Goal: Task Accomplishment & Management: Manage account settings

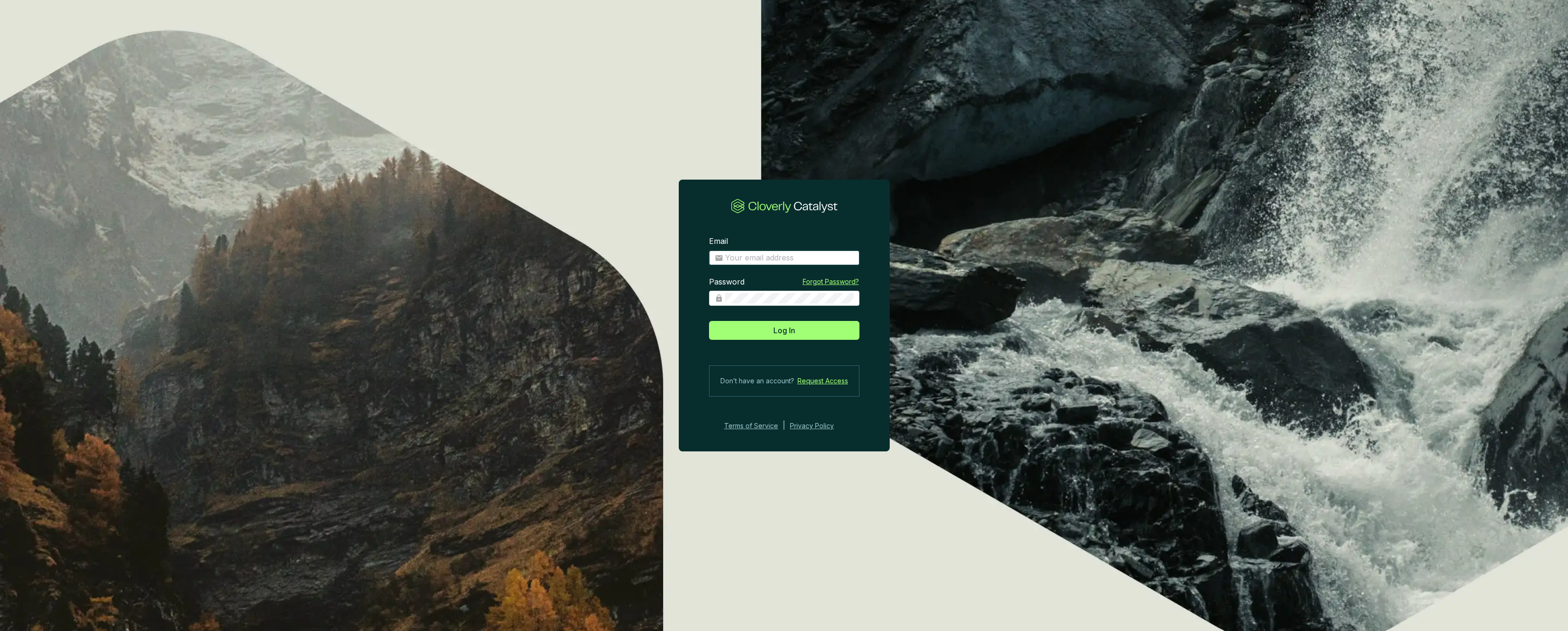
click at [793, 260] on input "Email" at bounding box center [789, 258] width 128 height 10
click at [708, 302] on section "Email Password Forgot Password? Log In Don’t have an account? Request Access Te…" at bounding box center [784, 334] width 211 height 226
click at [752, 259] on input "Email" at bounding box center [789, 258] width 128 height 10
type input "sam@carboneers.earth"
click at [784, 330] on button "Log In" at bounding box center [784, 330] width 150 height 19
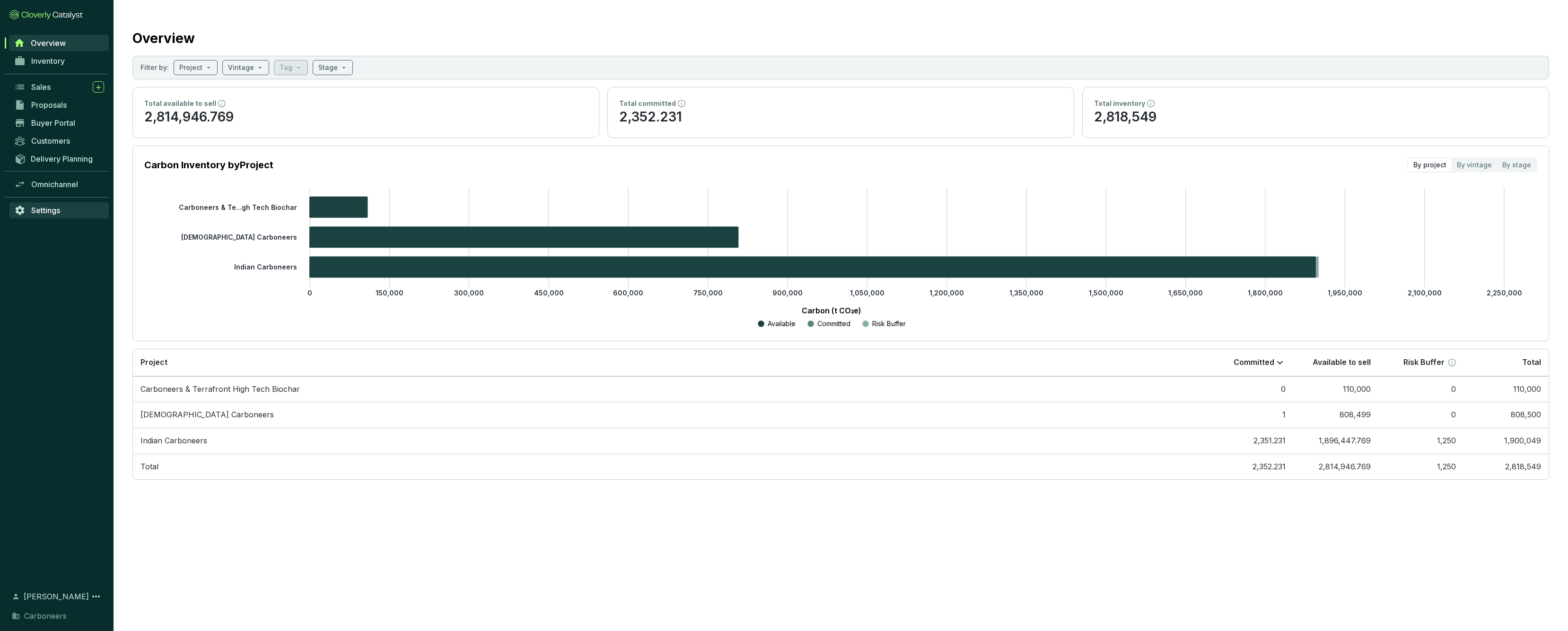
click at [57, 212] on span "Settings" at bounding box center [45, 211] width 29 height 10
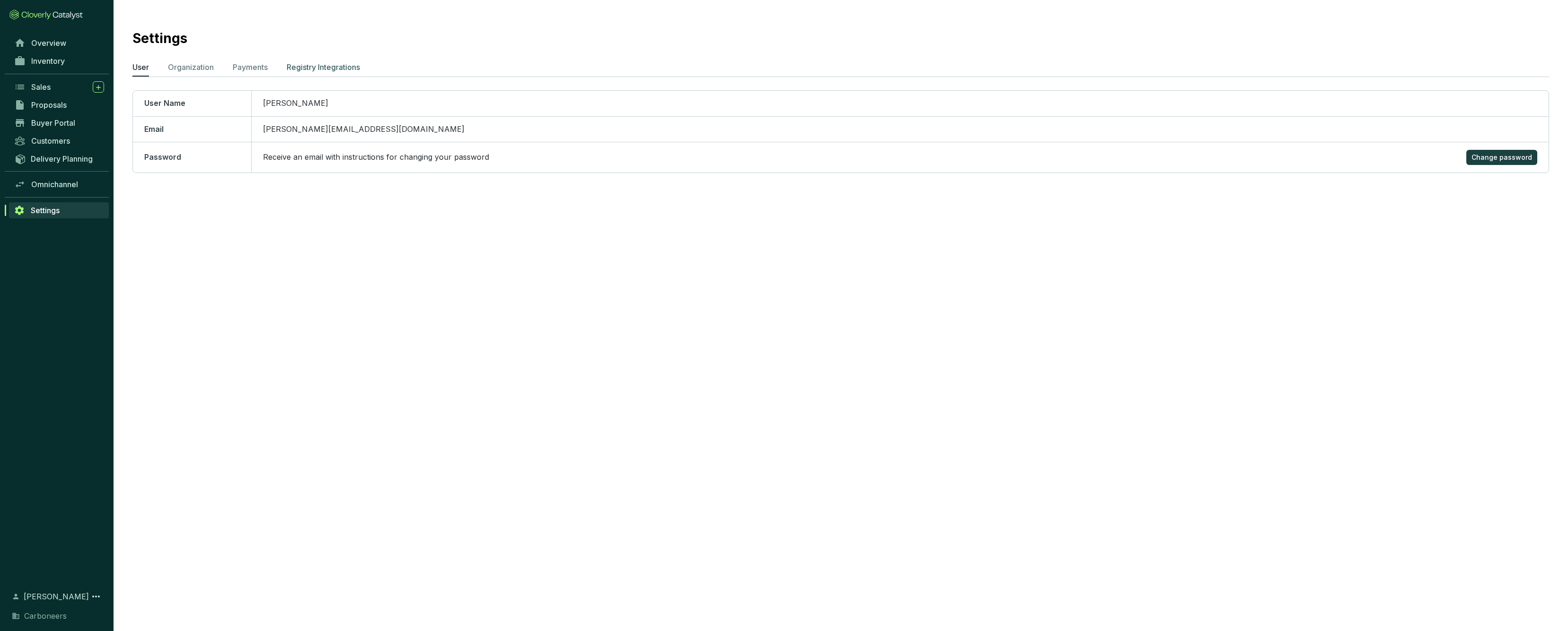
click at [333, 69] on p "Registry Integrations" at bounding box center [323, 67] width 73 height 12
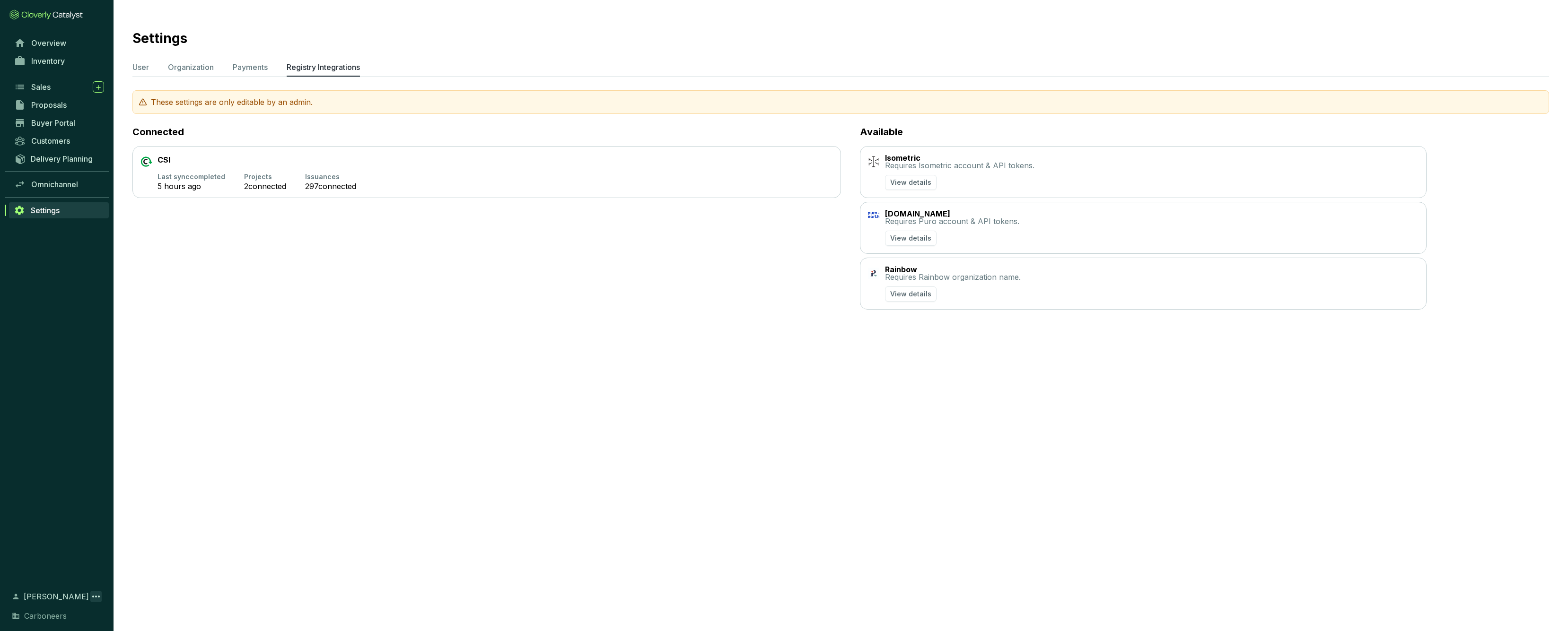
click at [95, 598] on icon at bounding box center [96, 596] width 12 height 12
click at [61, 568] on div "Log out" at bounding box center [57, 575] width 86 height 16
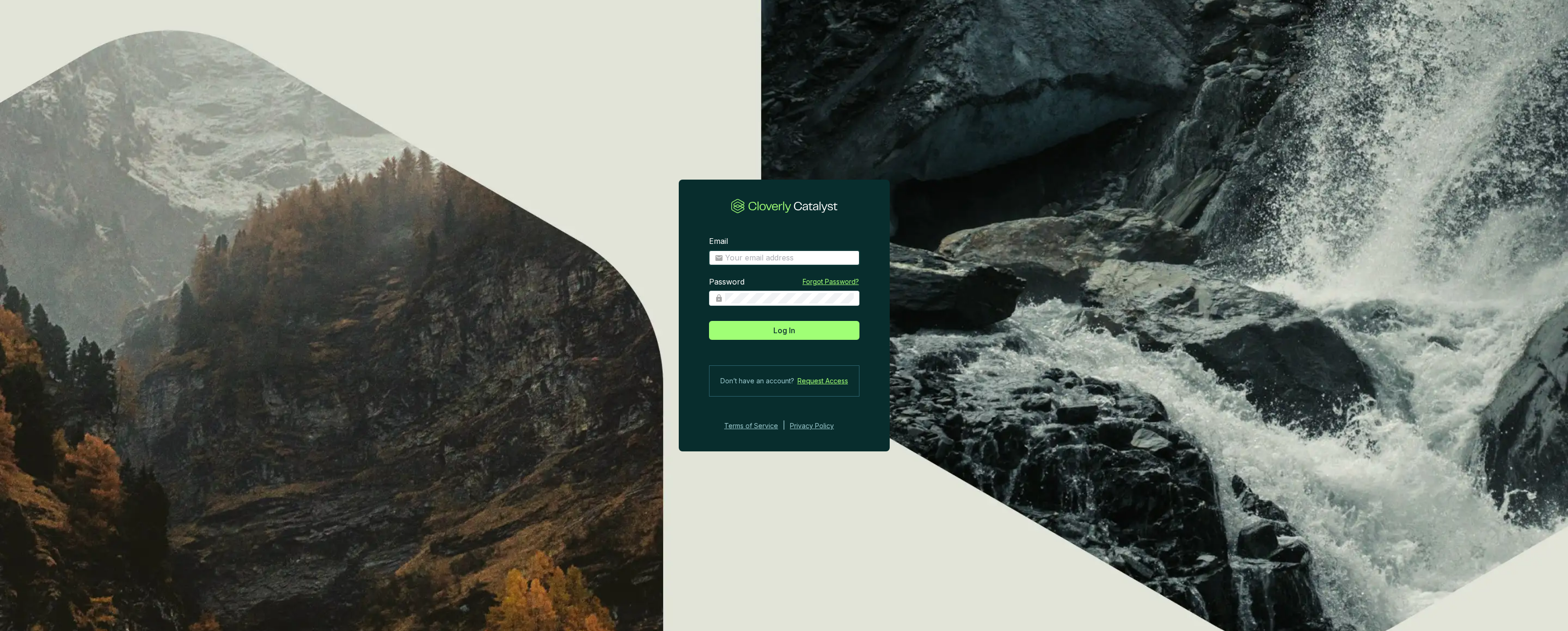
type input "sam@carboneers.earth"
click at [783, 329] on span "Log In" at bounding box center [785, 330] width 22 height 12
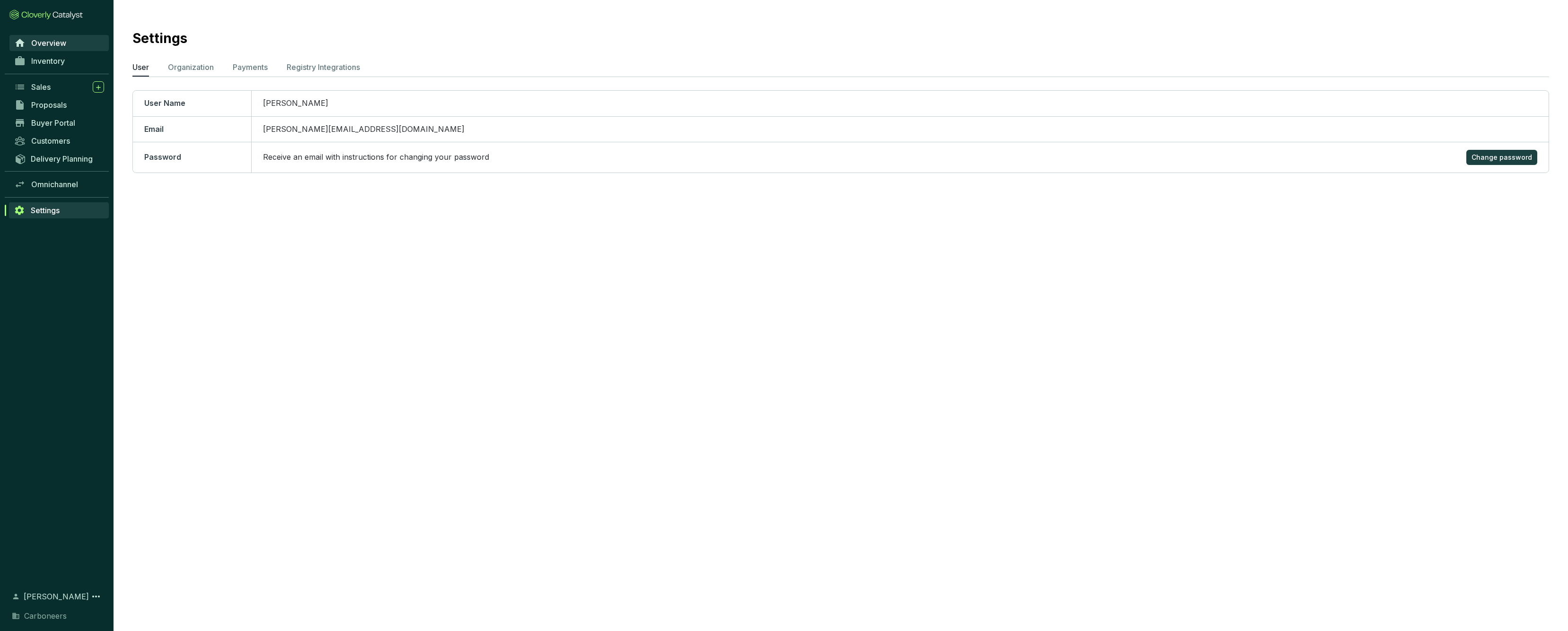
click at [53, 47] on span "Overview" at bounding box center [49, 43] width 35 height 10
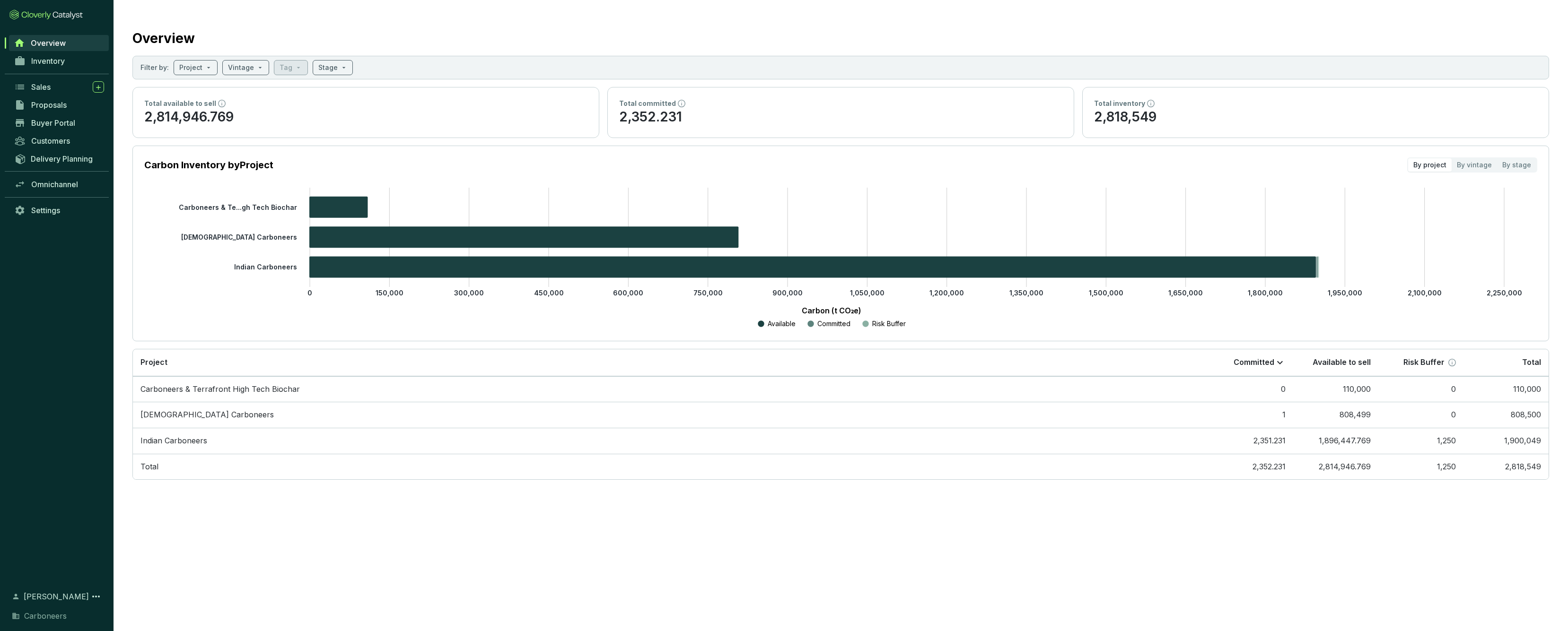
click at [43, 218] on div "Settings" at bounding box center [57, 211] width 113 height 18
click at [43, 215] on link "Settings" at bounding box center [59, 211] width 99 height 16
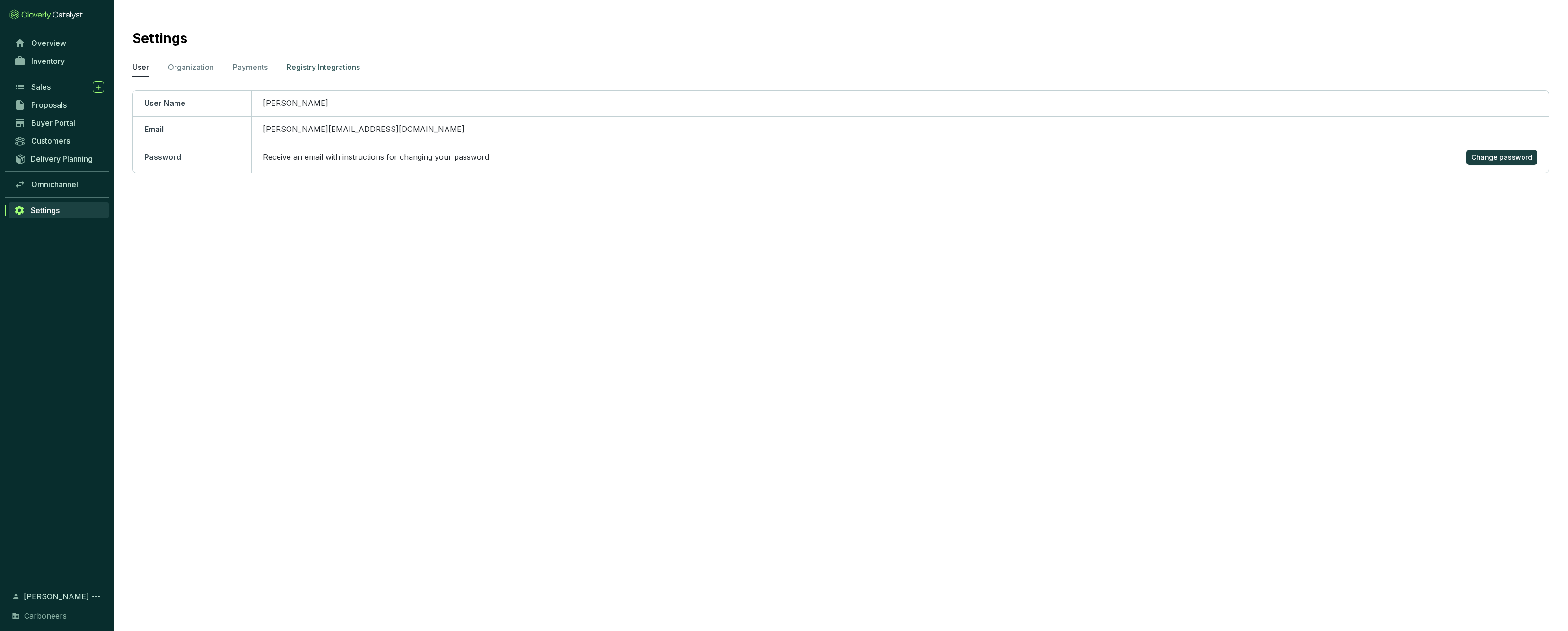
click at [313, 69] on p "Registry Integrations" at bounding box center [323, 67] width 73 height 12
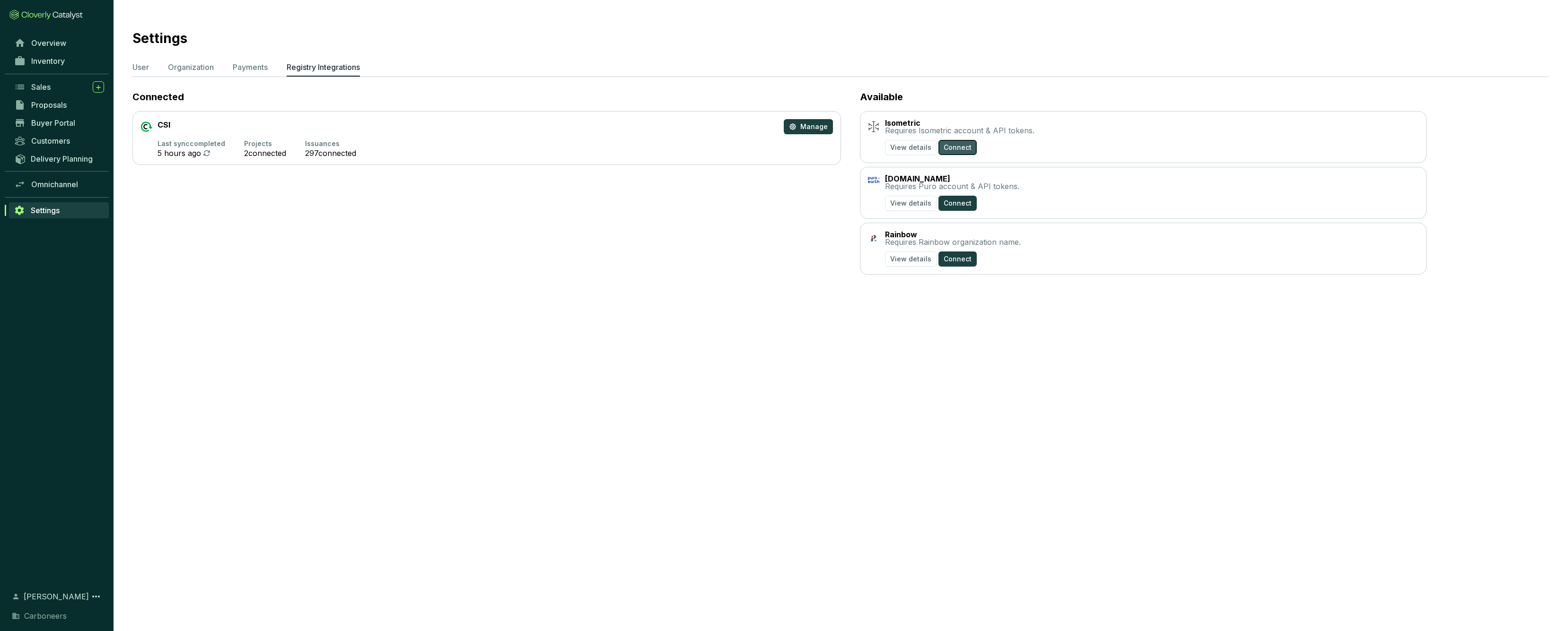
click at [948, 148] on span "Connect" at bounding box center [957, 148] width 28 height 10
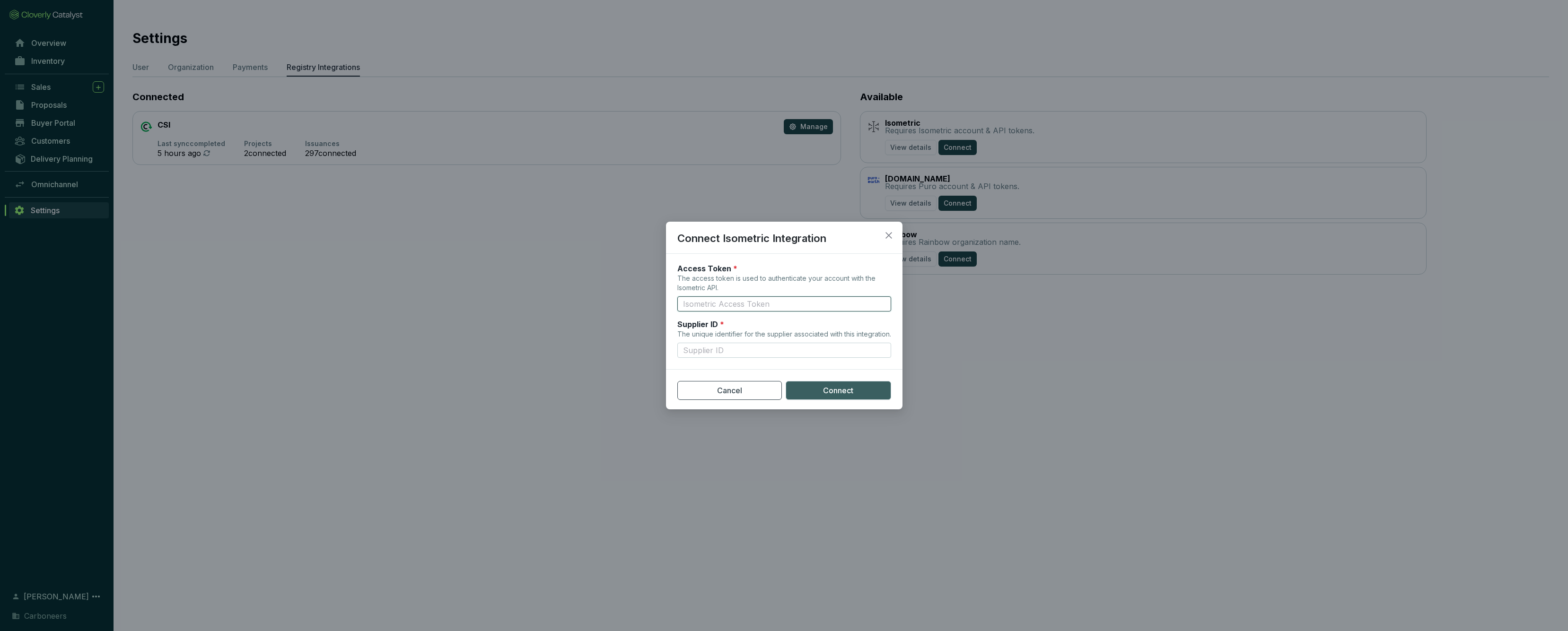
click at [749, 302] on input "Access Token * The access token is used to authenticate your account with the I…" at bounding box center [784, 304] width 214 height 15
paste input "eyJhbGciOiJSUzI1NiIsImtpZCI6ImEyY2QxYmZhNDNkMWQ0NjlmODY2MjVmNTNkYTc2OWJkM2NhNTA…"
type input "eyJhbGciOiJSUzI1NiIsImtpZCI6ImEyY2QxYmZhNDNkMWQ0NjlmODY2MjVmNTNkYTc2OWJkM2NhNTA…"
click at [737, 358] on input "Supplier ID * The unique identifier for the supplier associated with this integ…" at bounding box center [784, 350] width 214 height 15
click at [724, 353] on input "Supplier ID * The unique identifier for the supplier associated with this integ…" at bounding box center [784, 350] width 214 height 15
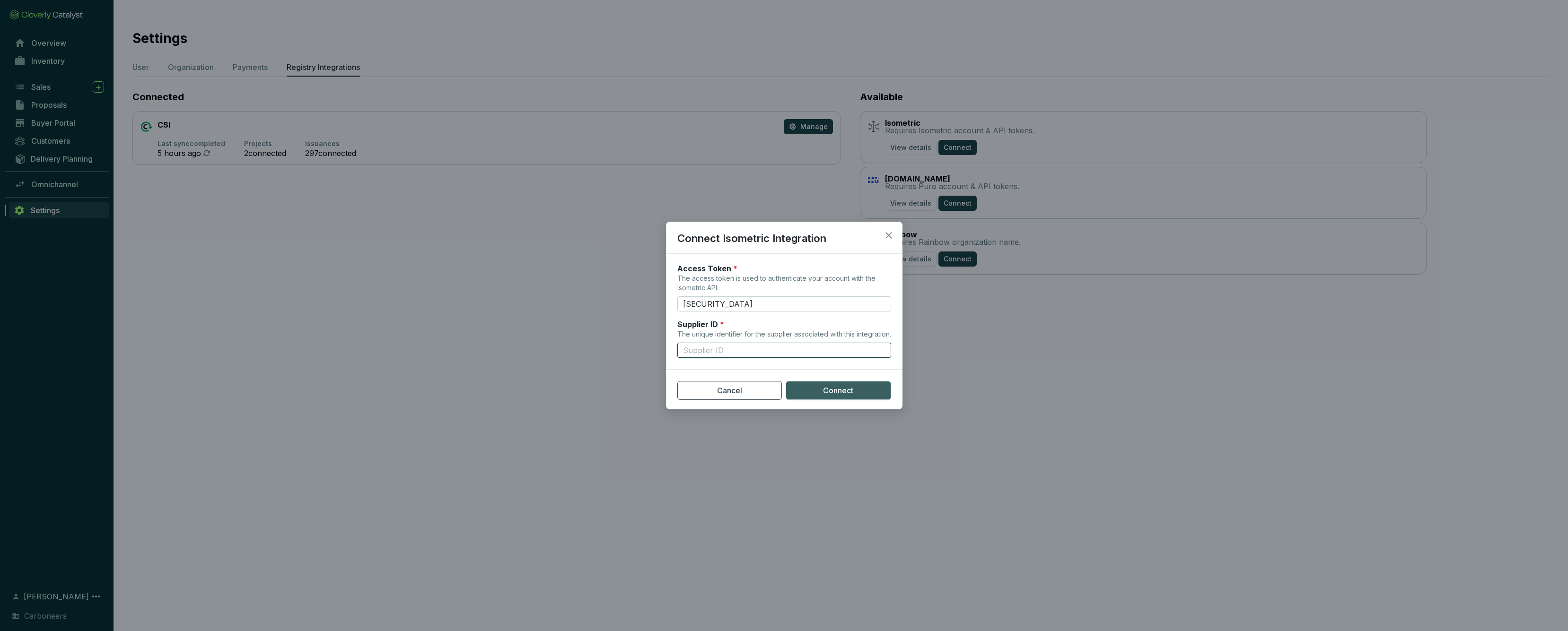
paste input "spl_1JEXX4F1D1S0TN3V"
type input "spl_1JEXX4F1D1S0TN3V"
click at [824, 392] on span "Connect" at bounding box center [838, 391] width 30 height 10
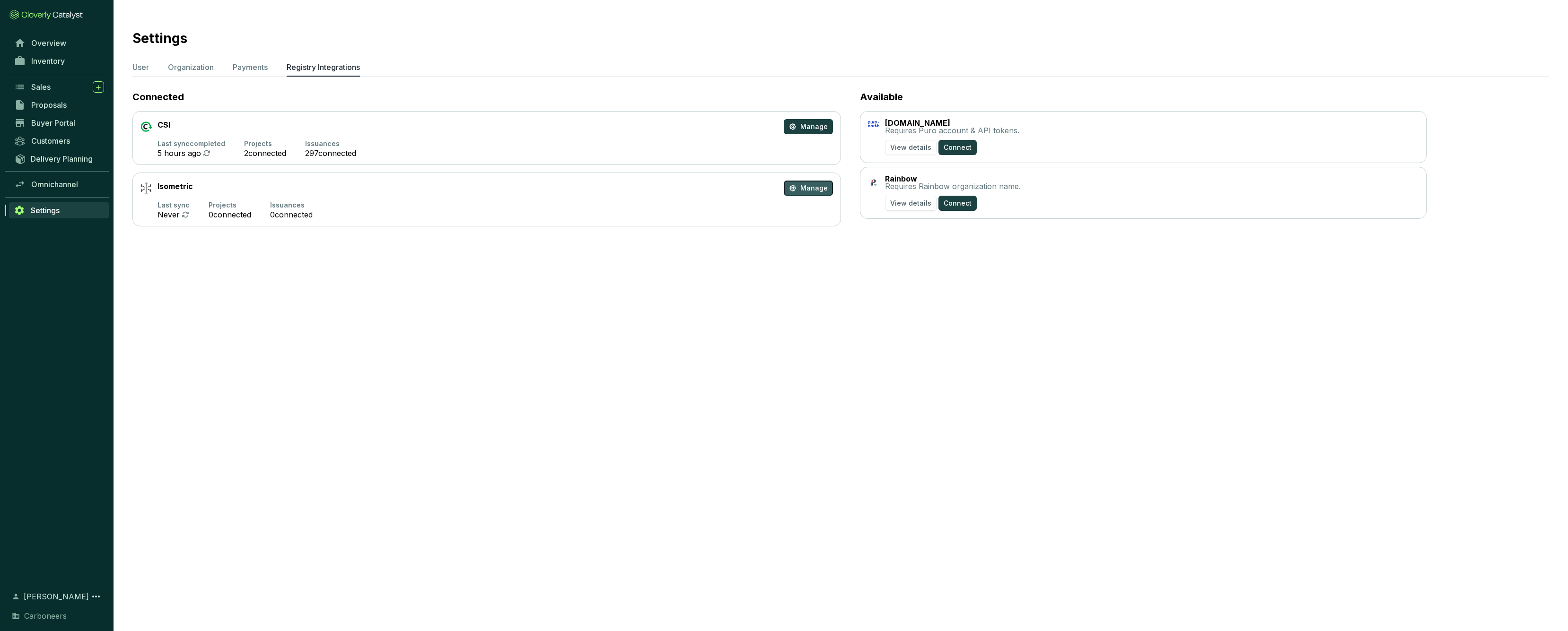
click at [819, 193] on button "Manage" at bounding box center [808, 188] width 49 height 15
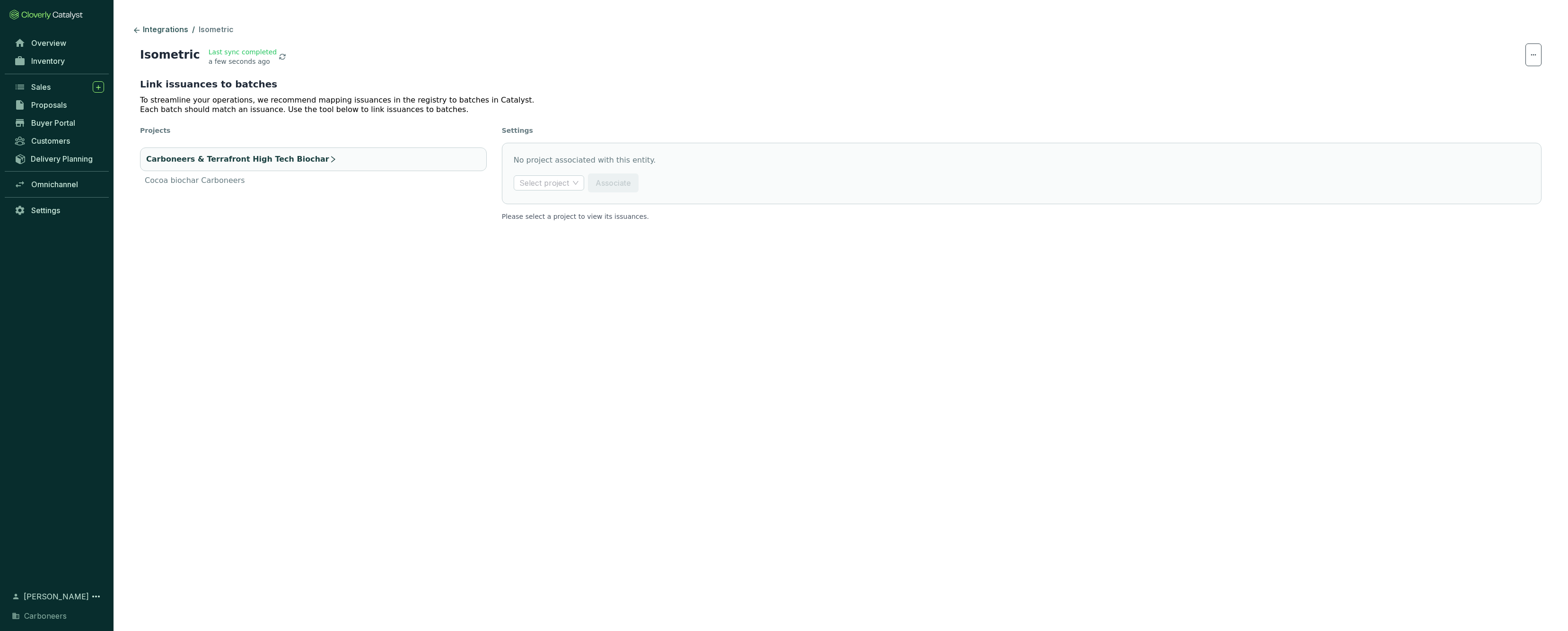
click at [329, 162] on icon "right" at bounding box center [333, 159] width 7 height 7
click at [578, 184] on div "Select project" at bounding box center [549, 183] width 71 height 15
click at [629, 232] on div "Carboneers & Terrafront High Tech Biochar" at bounding box center [608, 232] width 174 height 10
click at [244, 178] on li "Cocoa biochar Carboneers" at bounding box center [313, 181] width 347 height 12
click at [258, 175] on icon "right" at bounding box center [262, 175] width 7 height 7
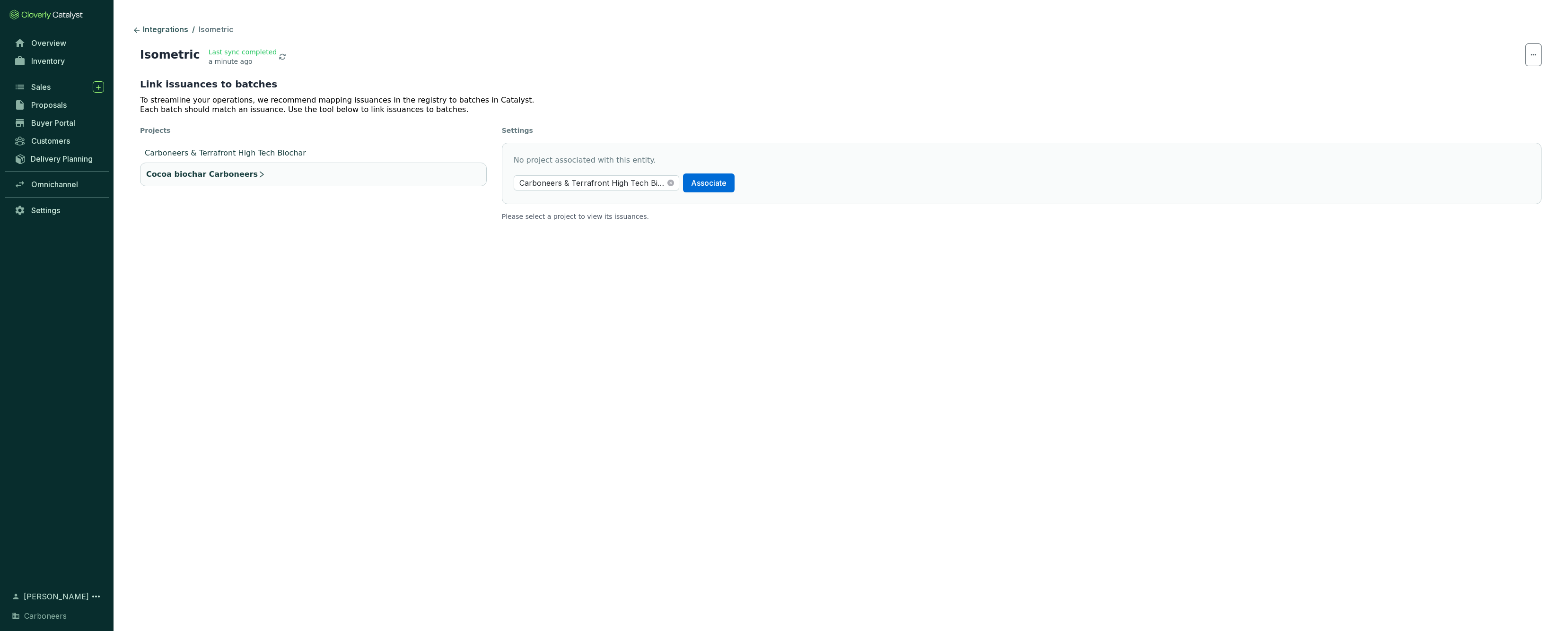
click at [259, 152] on p "Carboneers & Terrafront High Tech Biochar" at bounding box center [225, 153] width 161 height 12
click at [281, 177] on li "Cocoa biochar Carboneers" at bounding box center [313, 181] width 347 height 12
click at [261, 150] on p "Carboneers & Terrafront High Tech Biochar" at bounding box center [225, 153] width 161 height 12
click at [620, 187] on span "Carboneers & Terrafront High Tech Biochar" at bounding box center [596, 183] width 154 height 14
click at [600, 111] on p "Each batch should match an issuance. Use the tool below to link issuances to ba…" at bounding box center [841, 110] width 1401 height 10
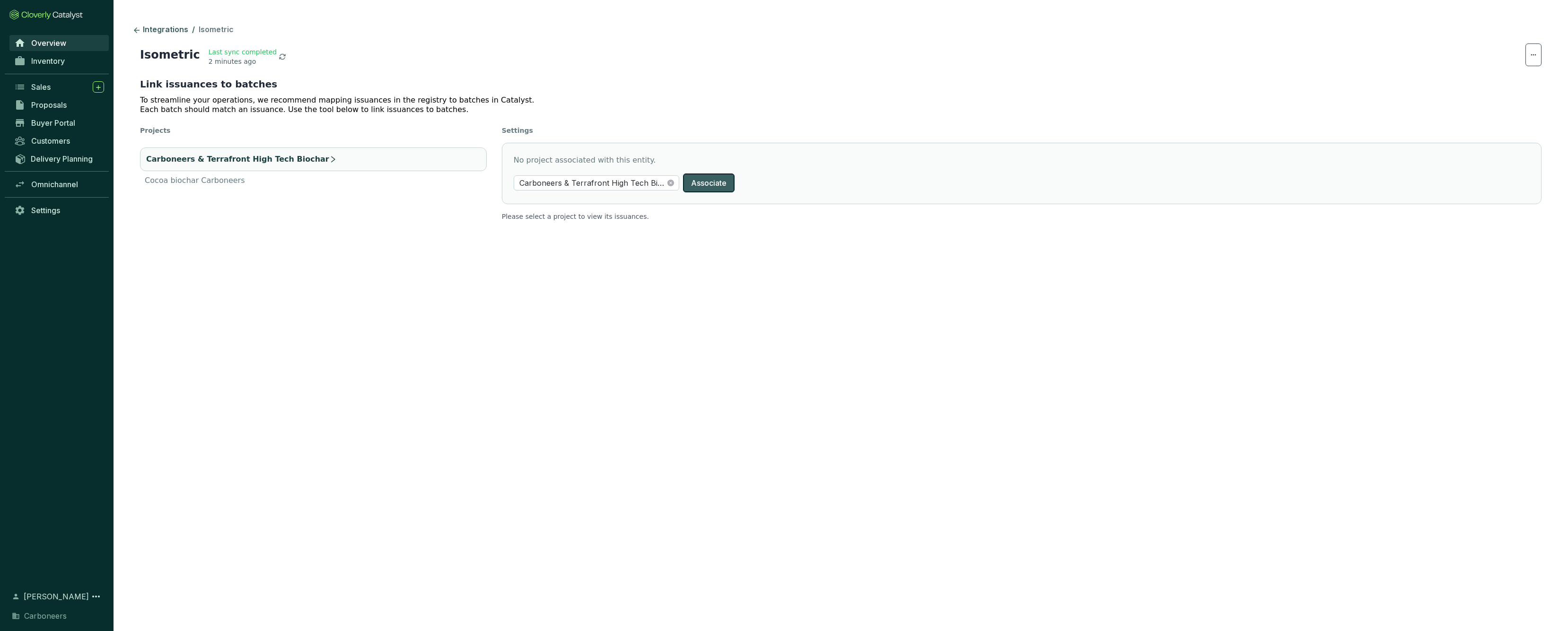
click at [707, 183] on span "Associate" at bounding box center [709, 183] width 35 height 12
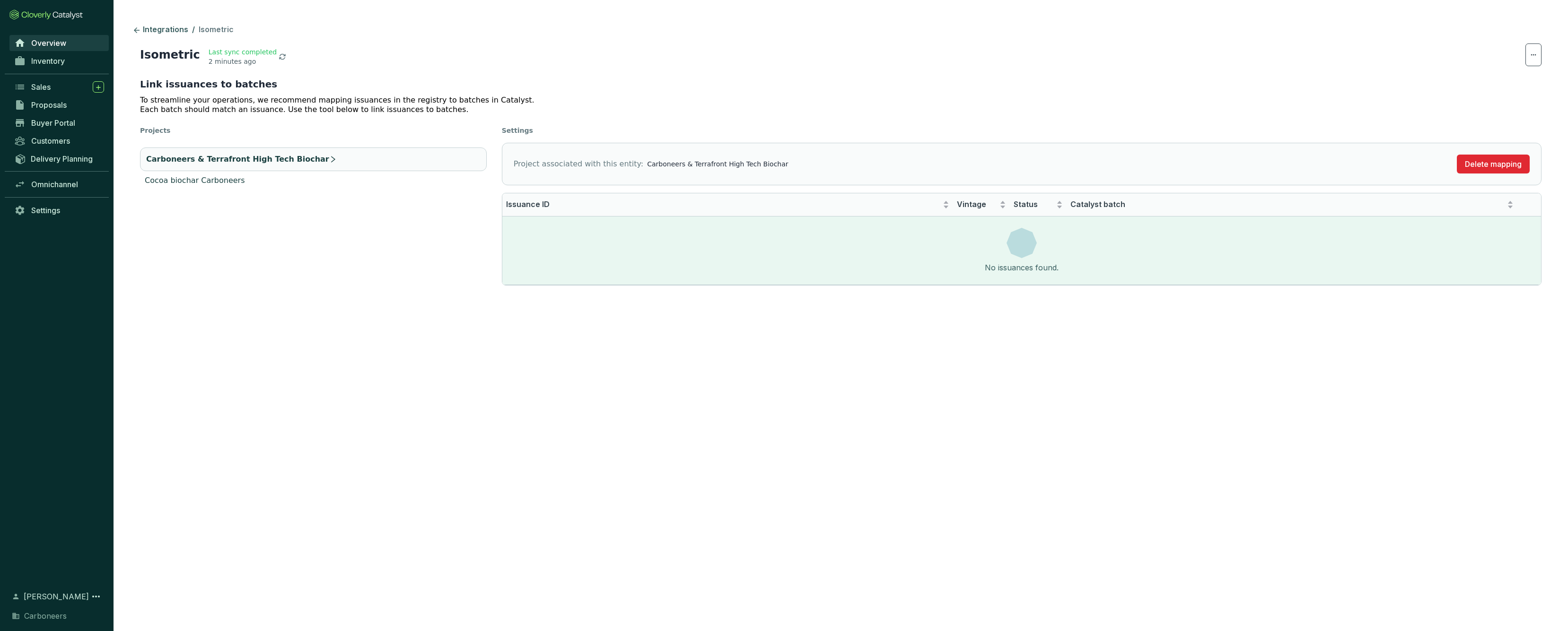
click at [234, 185] on p "Cocoa biochar Carboneers" at bounding box center [195, 181] width 100 height 12
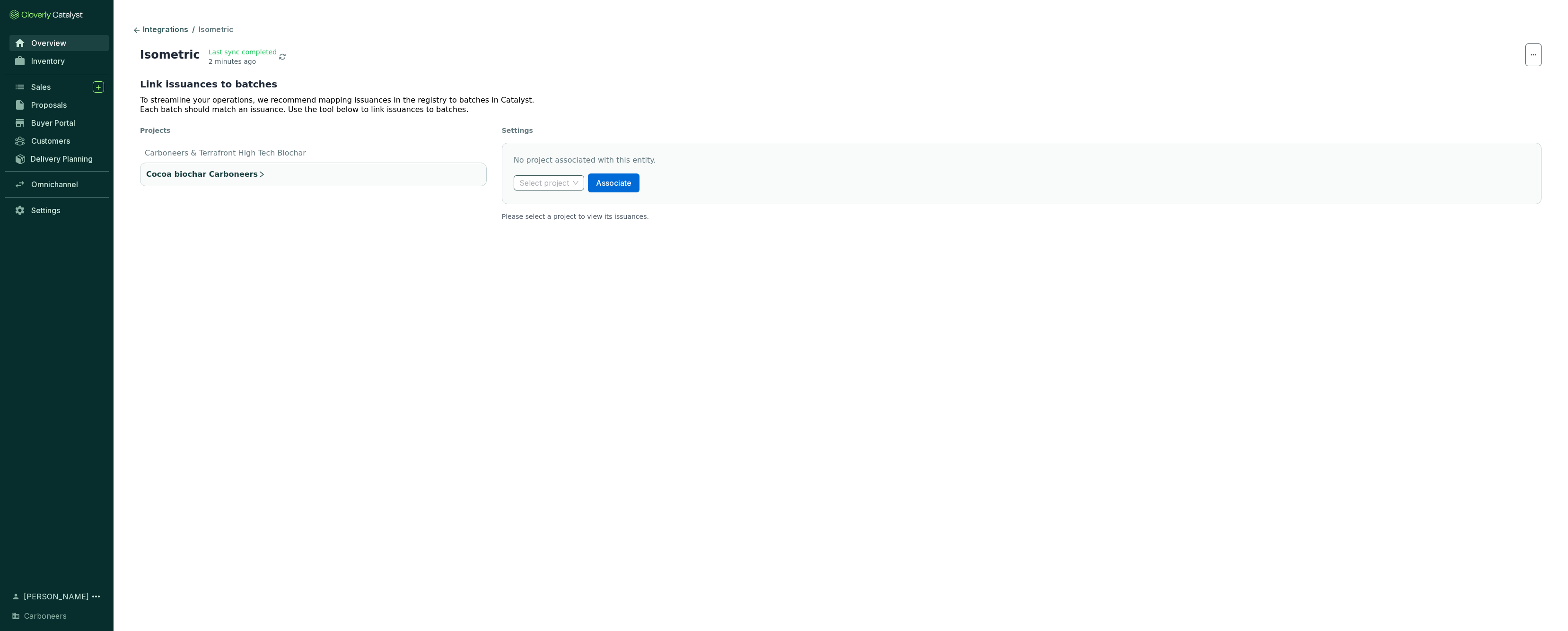
click at [547, 181] on input "search" at bounding box center [544, 183] width 50 height 14
click at [441, 231] on section "Integrations / Isometric Isometric Last sync completed 2 minutes ago Link issua…" at bounding box center [841, 127] width 1455 height 254
click at [571, 187] on span at bounding box center [548, 183] width 59 height 14
click at [360, 248] on section "Integrations / Isometric Isometric Last sync completed 2 minutes ago Link issua…" at bounding box center [841, 127] width 1455 height 254
click at [296, 146] on ul "Carboneers & Terrafront High Tech Biochar Cocoa biochar Carboneers" at bounding box center [313, 167] width 347 height 46
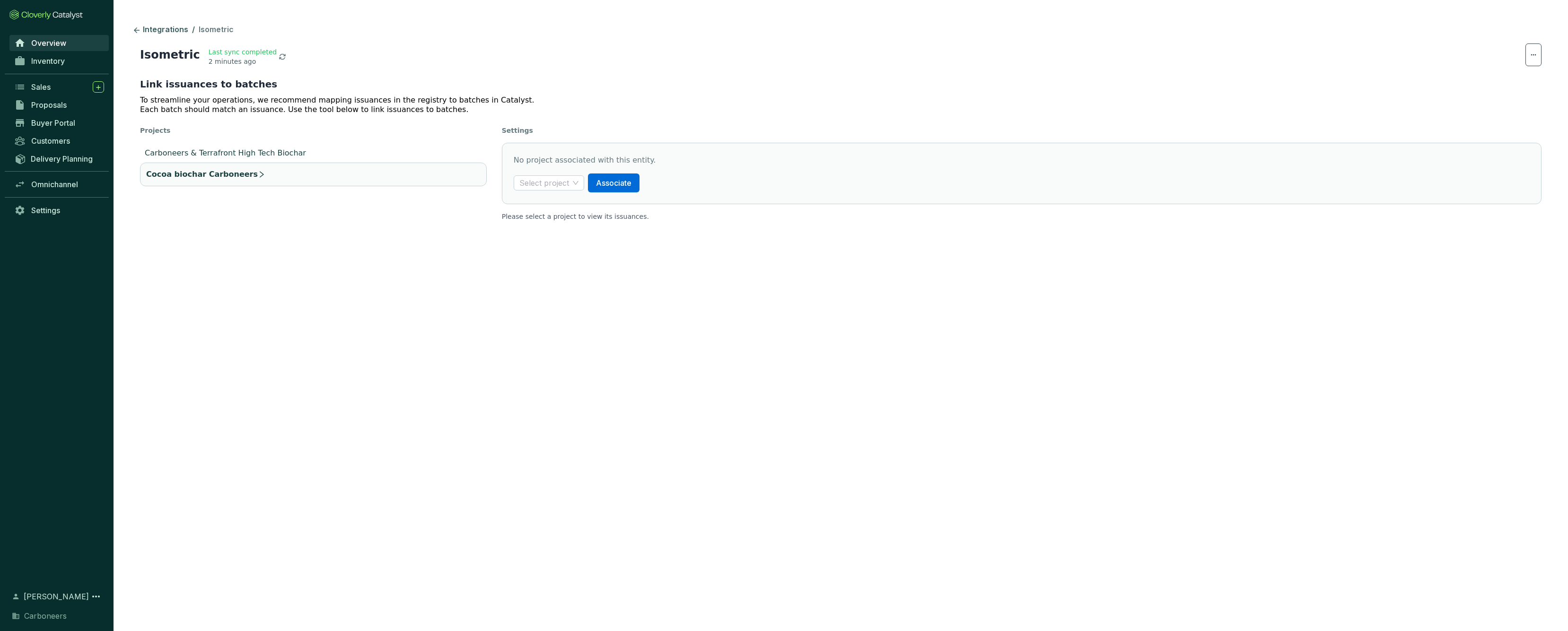
click at [297, 151] on li "Carboneers & Terrafront High Tech Biochar" at bounding box center [313, 153] width 347 height 12
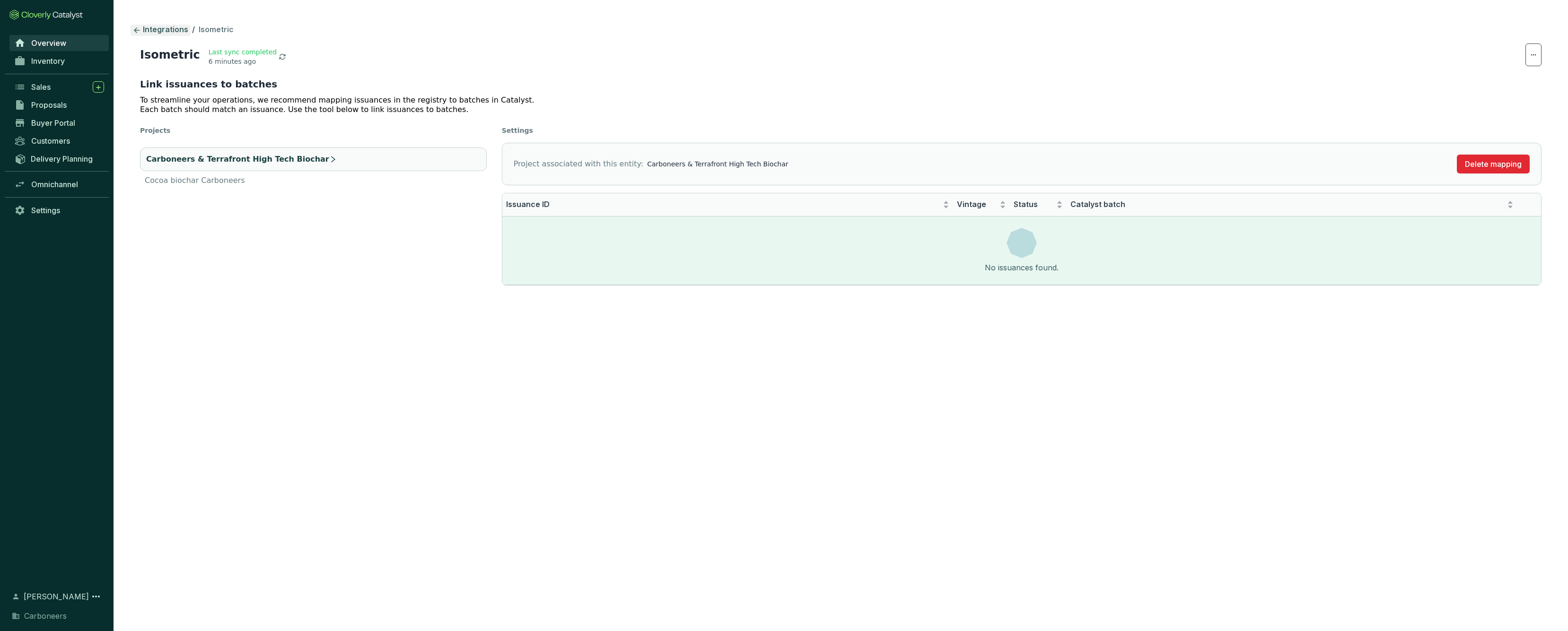
click at [137, 31] on icon at bounding box center [137, 30] width 9 height 9
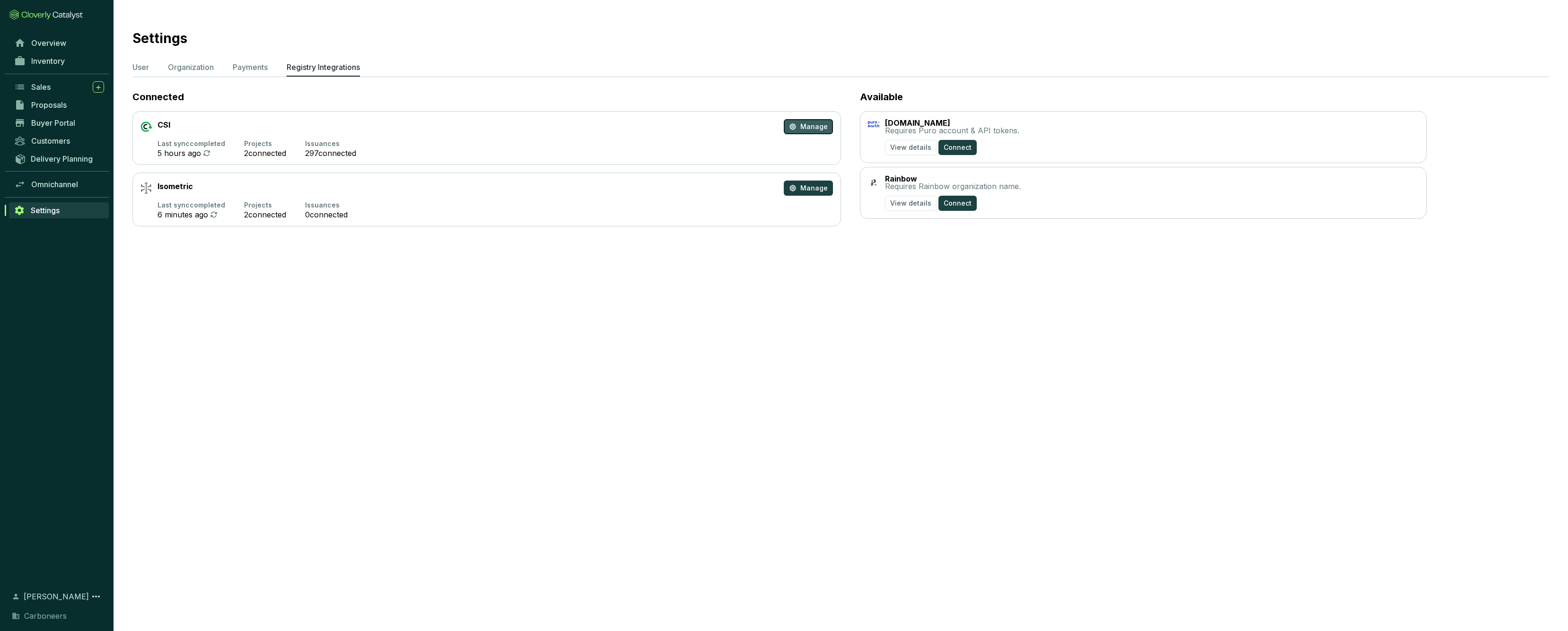
click at [818, 133] on button "Manage" at bounding box center [808, 127] width 49 height 15
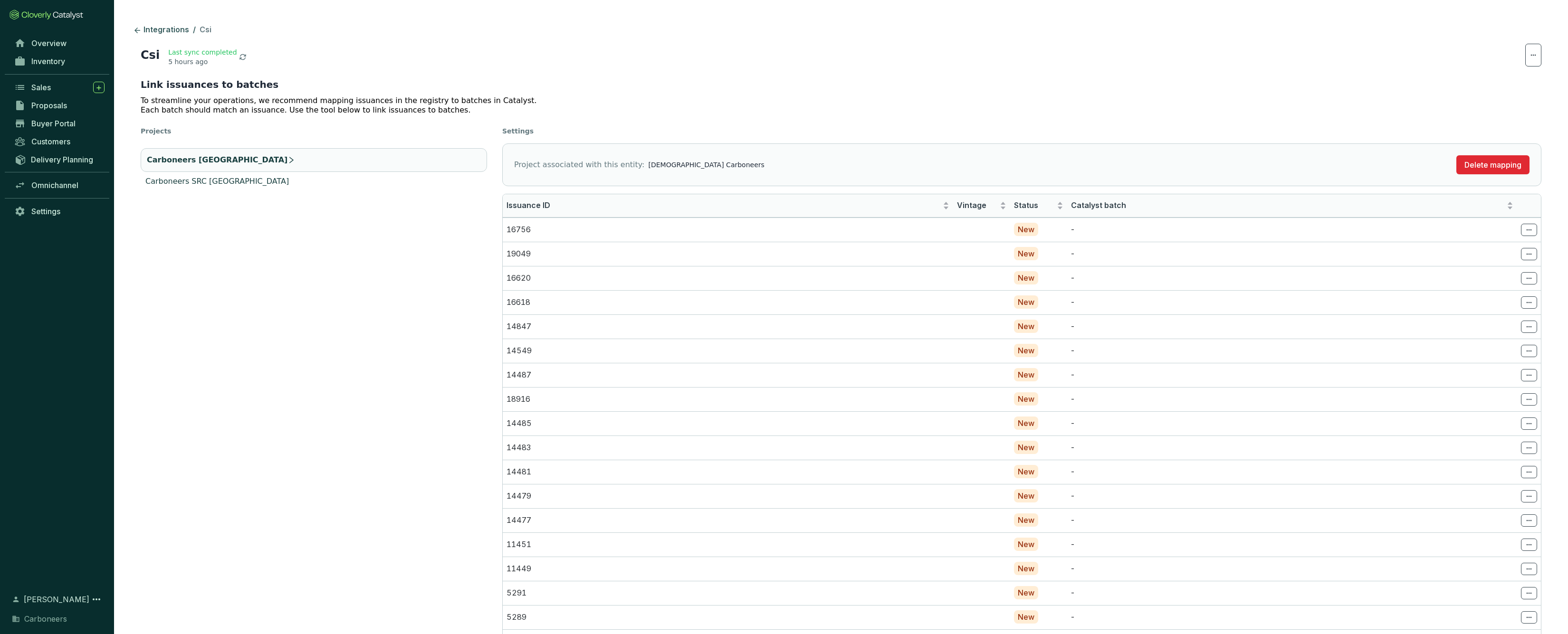
click at [278, 180] on li "Carboneers SRC India" at bounding box center [314, 182] width 346 height 12
click at [894, 234] on p "18685" at bounding box center [728, 230] width 443 height 10
click at [1526, 229] on icon at bounding box center [1529, 230] width 7 height 12
click at [1509, 253] on p "Select batch" at bounding box center [1491, 251] width 83 height 16
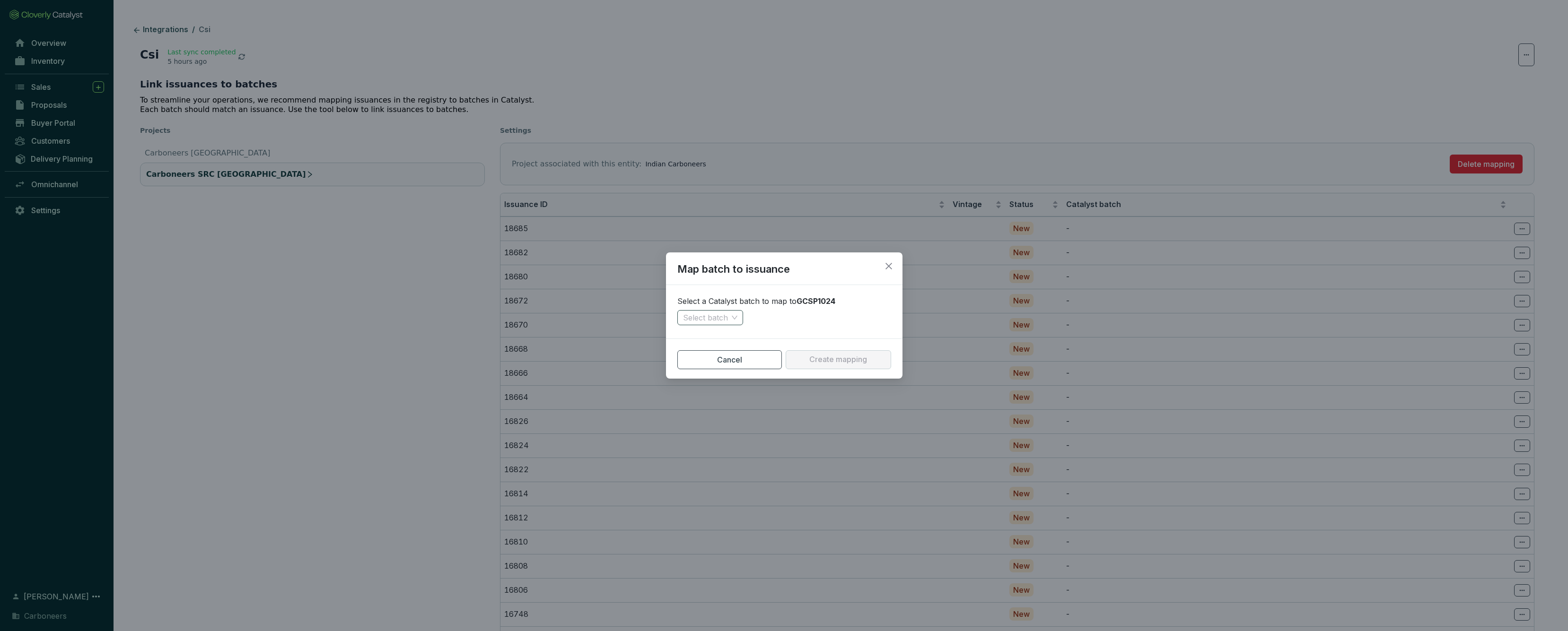
click at [741, 319] on div "Select batch" at bounding box center [710, 318] width 66 height 15
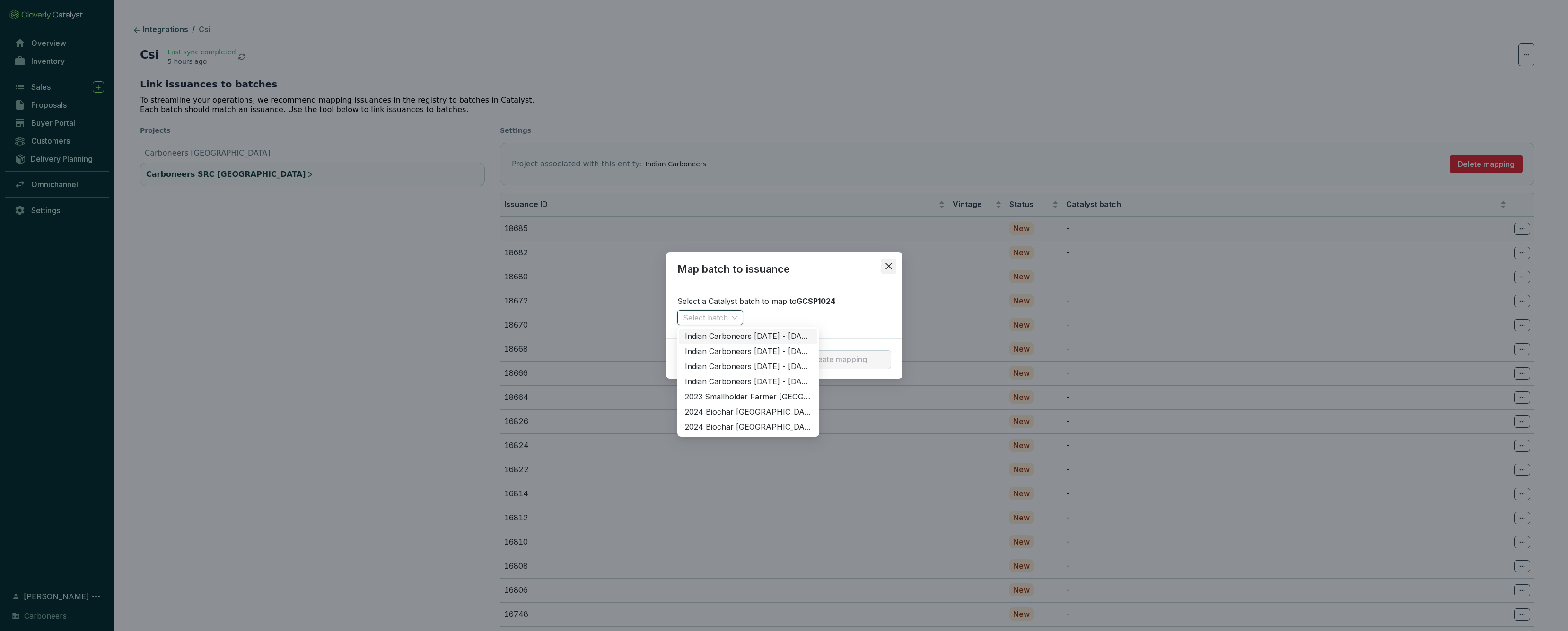
click at [891, 269] on icon "close" at bounding box center [889, 266] width 7 height 7
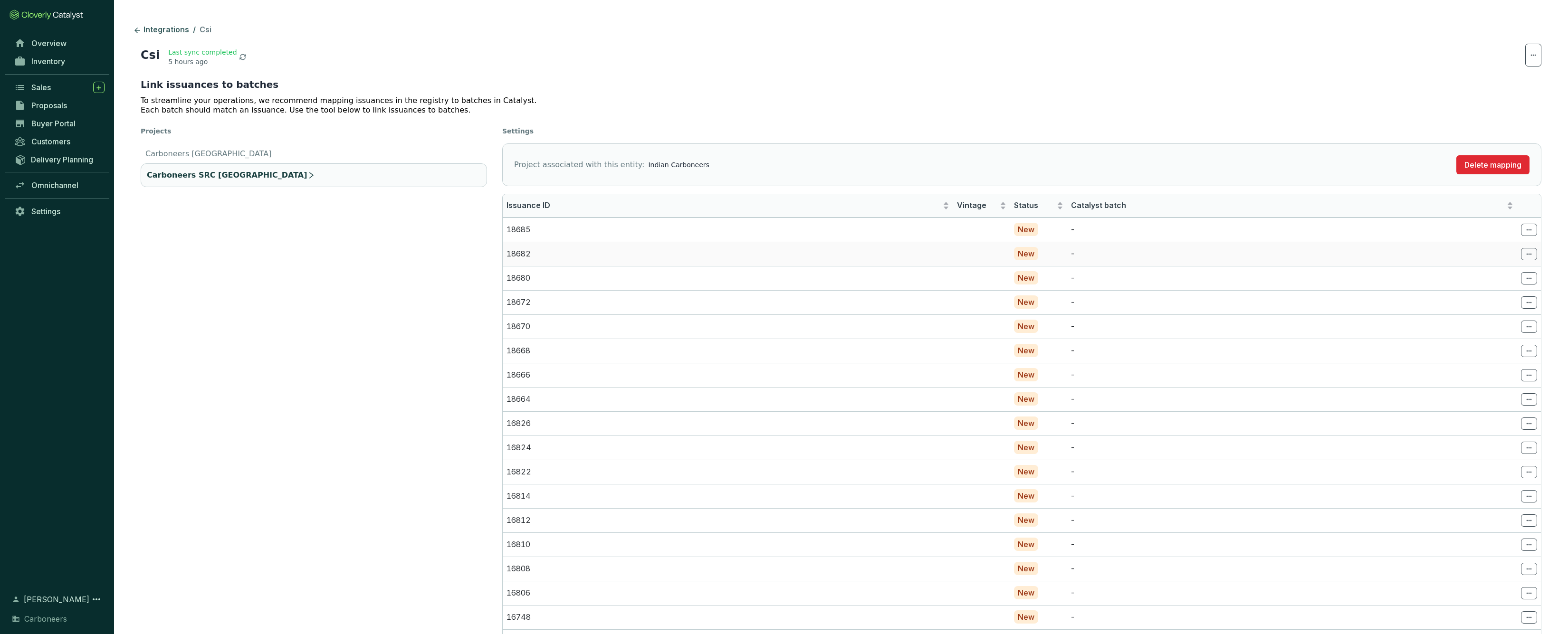
click at [645, 252] on p "18682" at bounding box center [728, 254] width 443 height 10
click at [671, 280] on p "18680" at bounding box center [728, 278] width 443 height 10
click at [644, 341] on td "18668" at bounding box center [728, 351] width 451 height 24
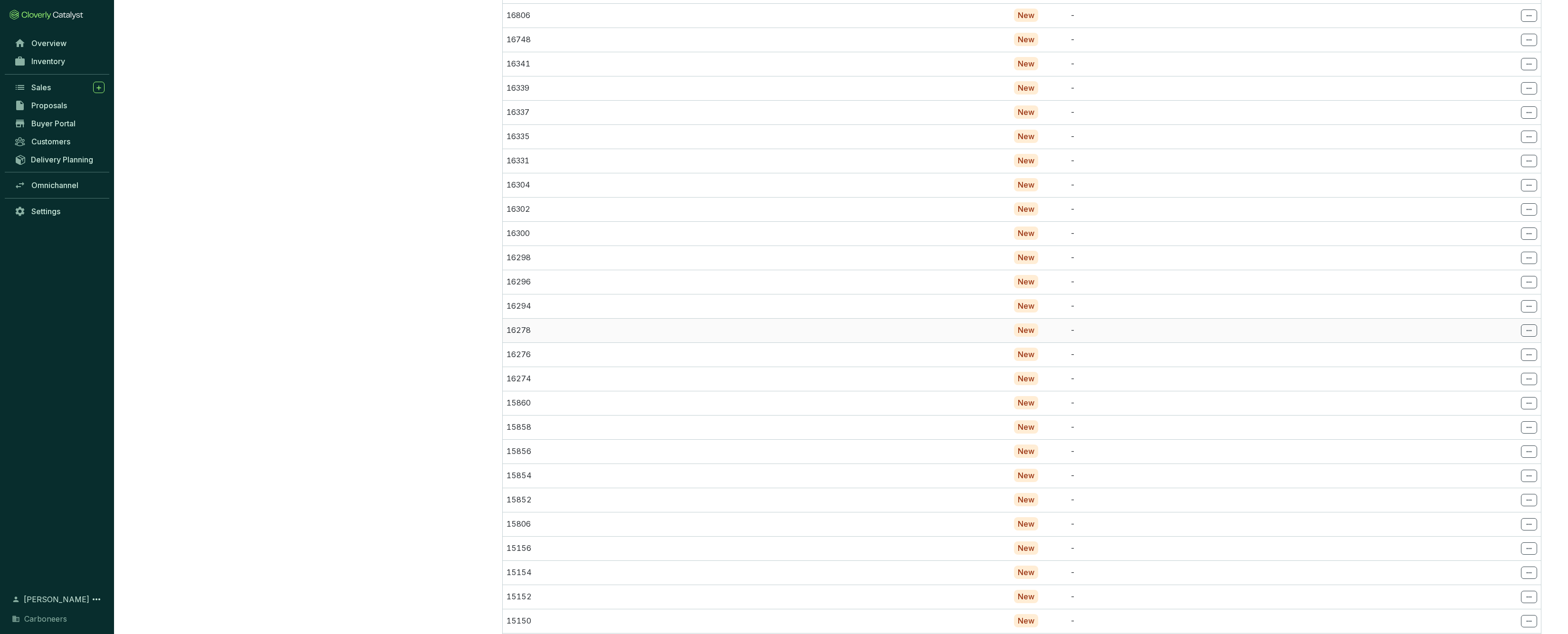
scroll to position [63, 0]
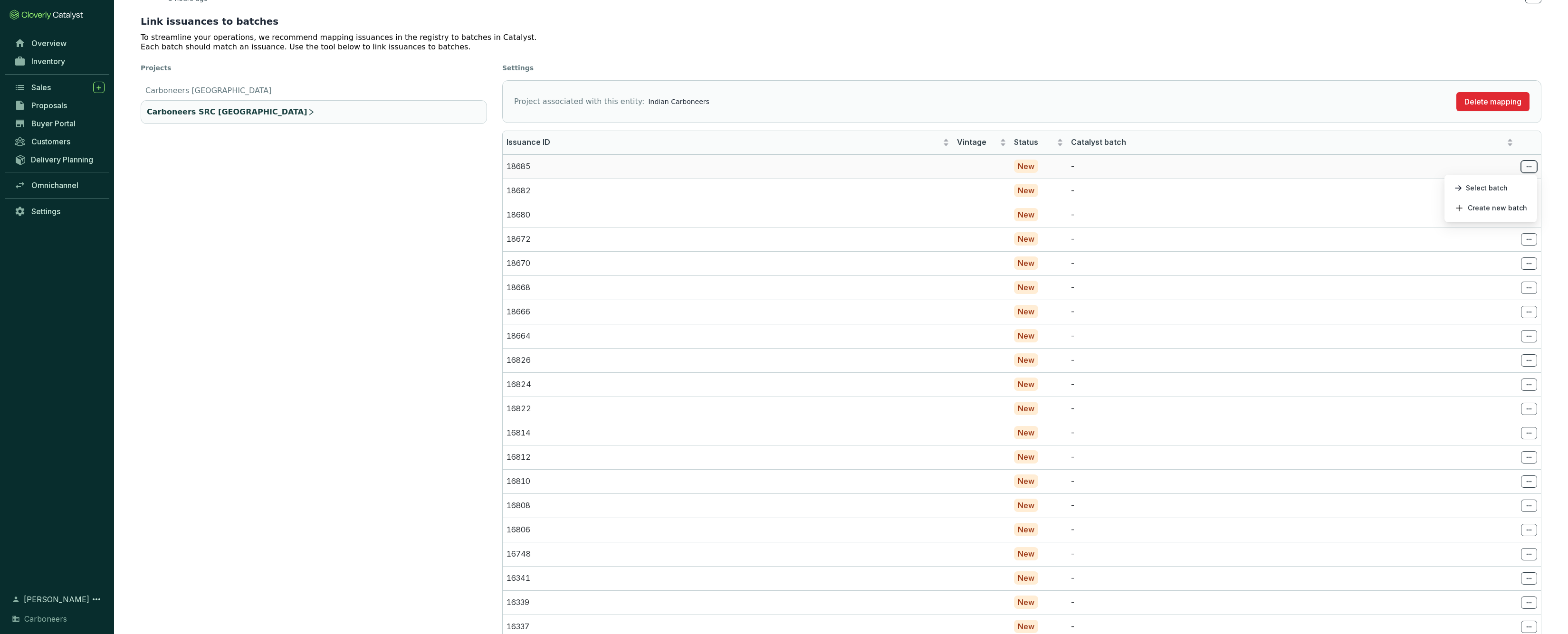
click at [1527, 166] on icon at bounding box center [1529, 166] width 6 height 1
click at [1506, 190] on span "Select batch" at bounding box center [1487, 188] width 42 height 7
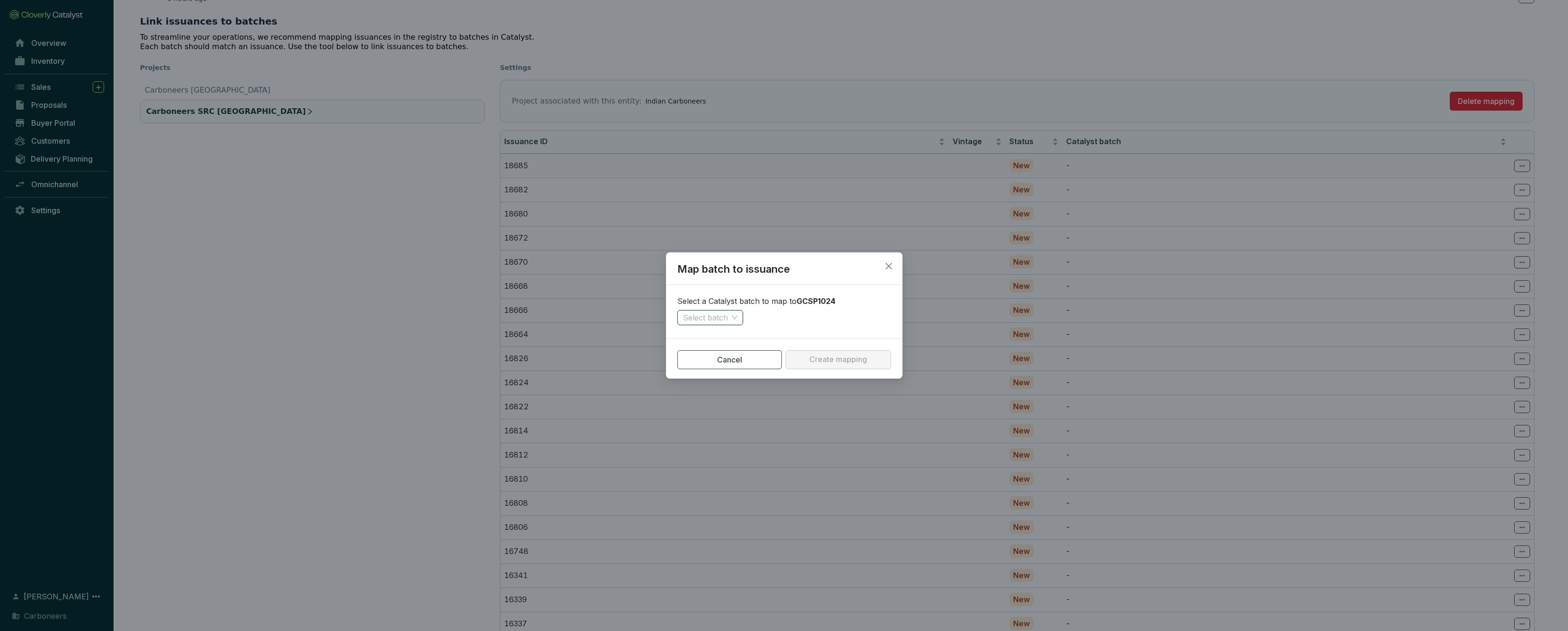
click at [727, 324] on input "search" at bounding box center [705, 318] width 45 height 14
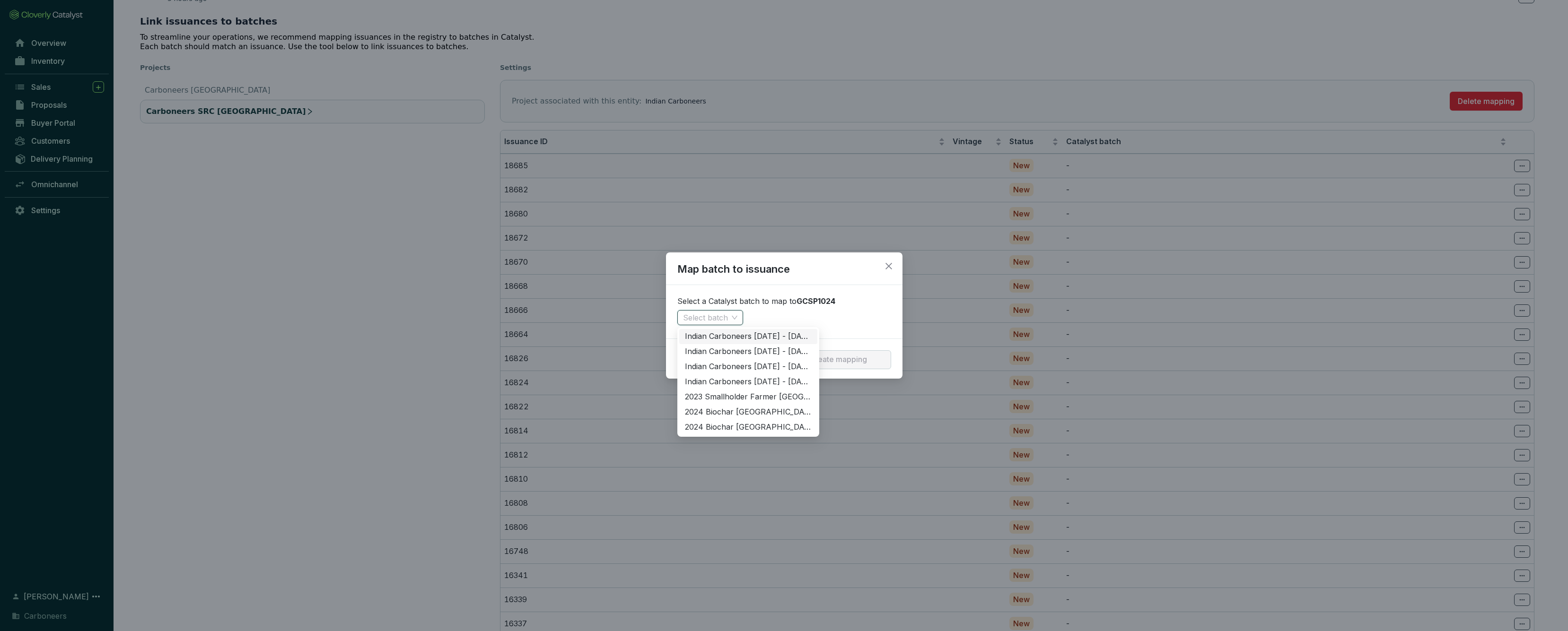
click at [889, 267] on icon "close" at bounding box center [889, 266] width 7 height 7
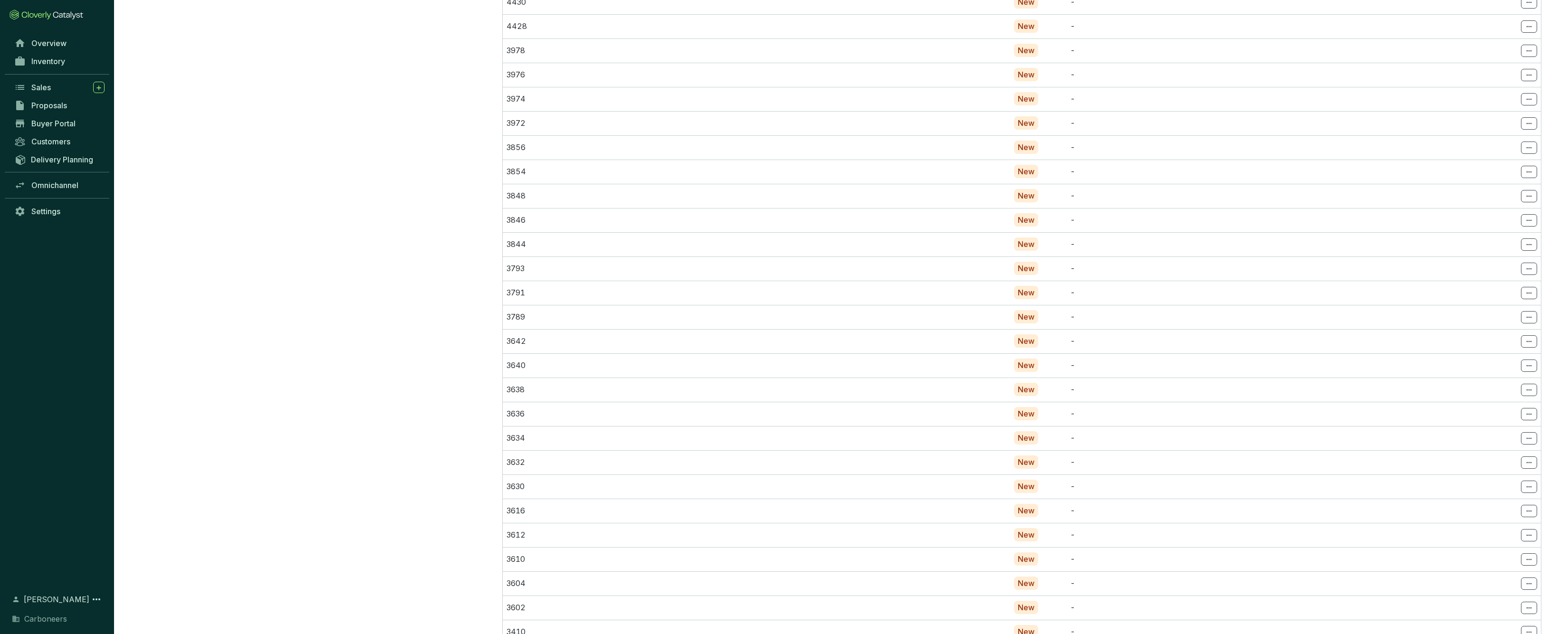
scroll to position [3020, 0]
click at [359, 348] on section "Projects Carboneers Ghana Carboneers SRC India" at bounding box center [314, 169] width 346 height 6125
click at [574, 314] on td "16300" at bounding box center [728, 303] width 451 height 24
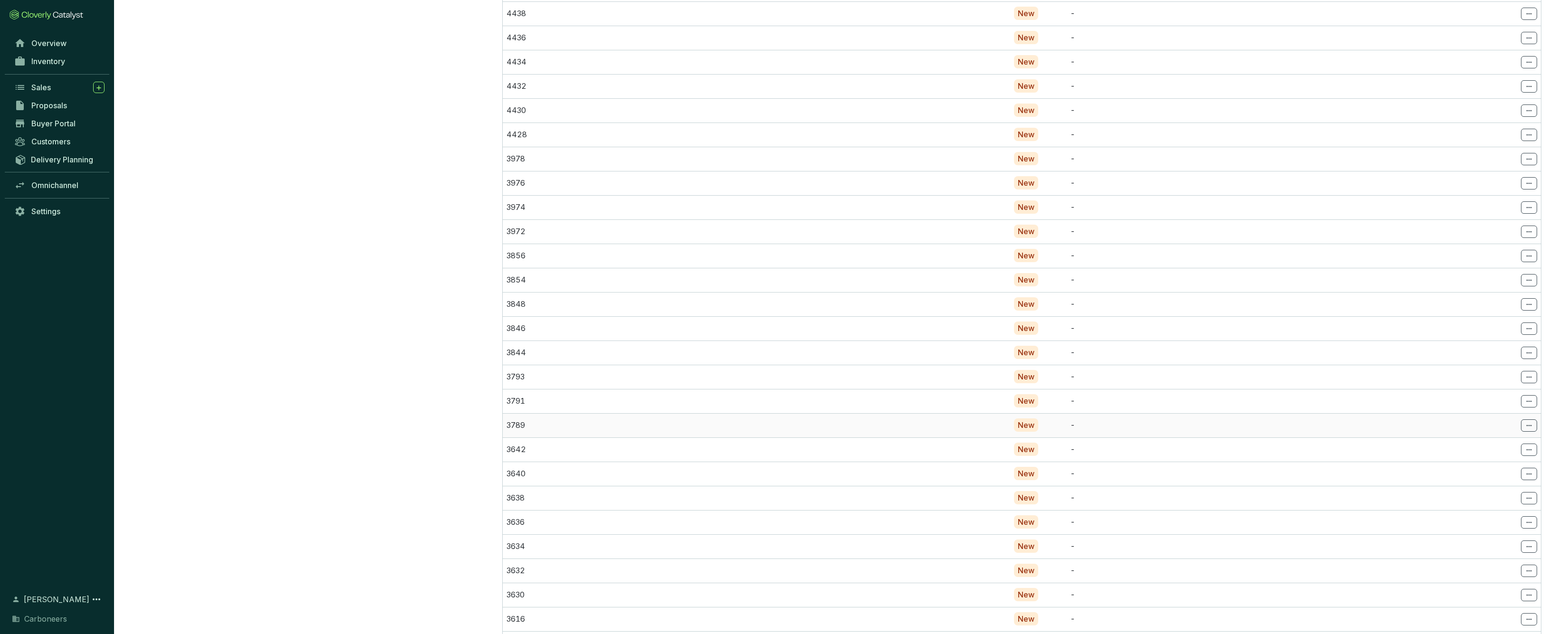
click at [538, 425] on p "3789" at bounding box center [728, 426] width 443 height 10
click at [1523, 423] on span at bounding box center [1529, 426] width 16 height 12
click at [545, 216] on td "3974" at bounding box center [728, 207] width 451 height 24
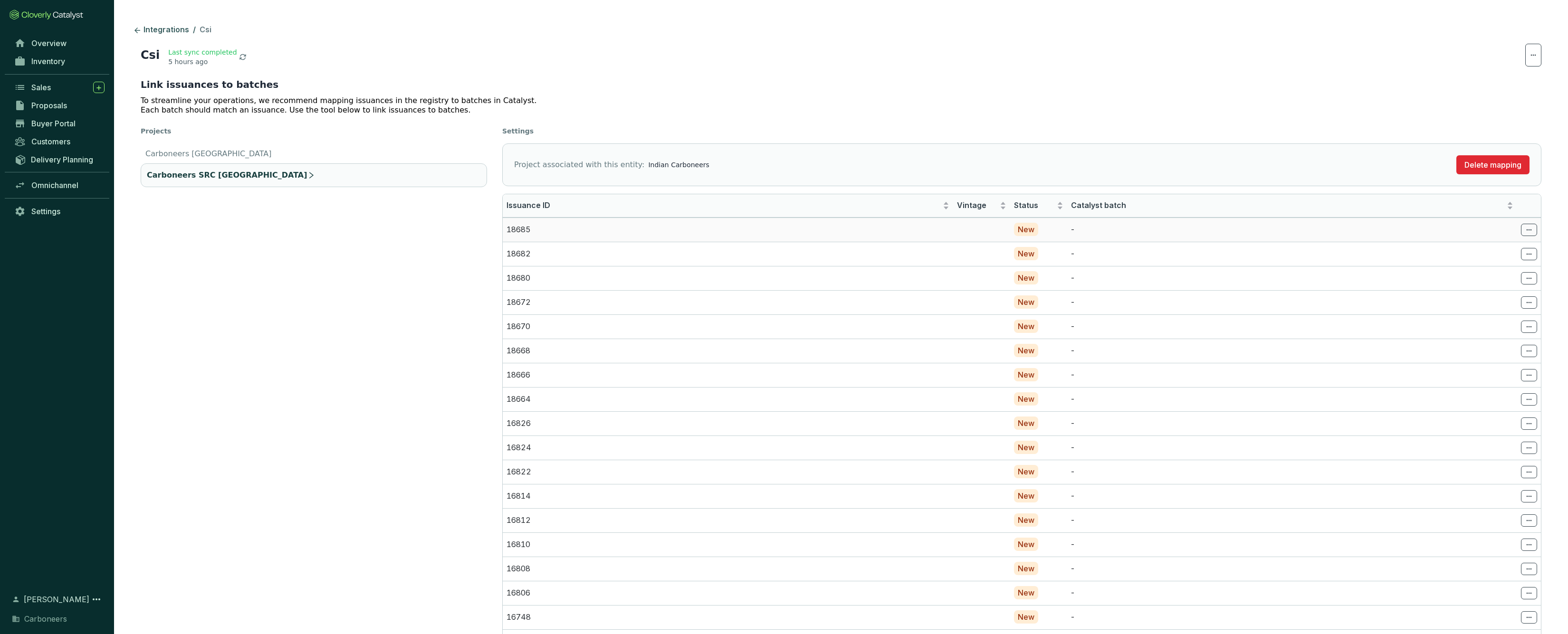
click at [597, 226] on p "18685" at bounding box center [728, 230] width 443 height 10
click at [1096, 230] on p "-" at bounding box center [1293, 230] width 443 height 10
click at [600, 227] on p "18685" at bounding box center [728, 230] width 443 height 10
click at [1529, 227] on icon at bounding box center [1529, 230] width 7 height 12
click at [1507, 251] on span "Select batch" at bounding box center [1487, 251] width 42 height 7
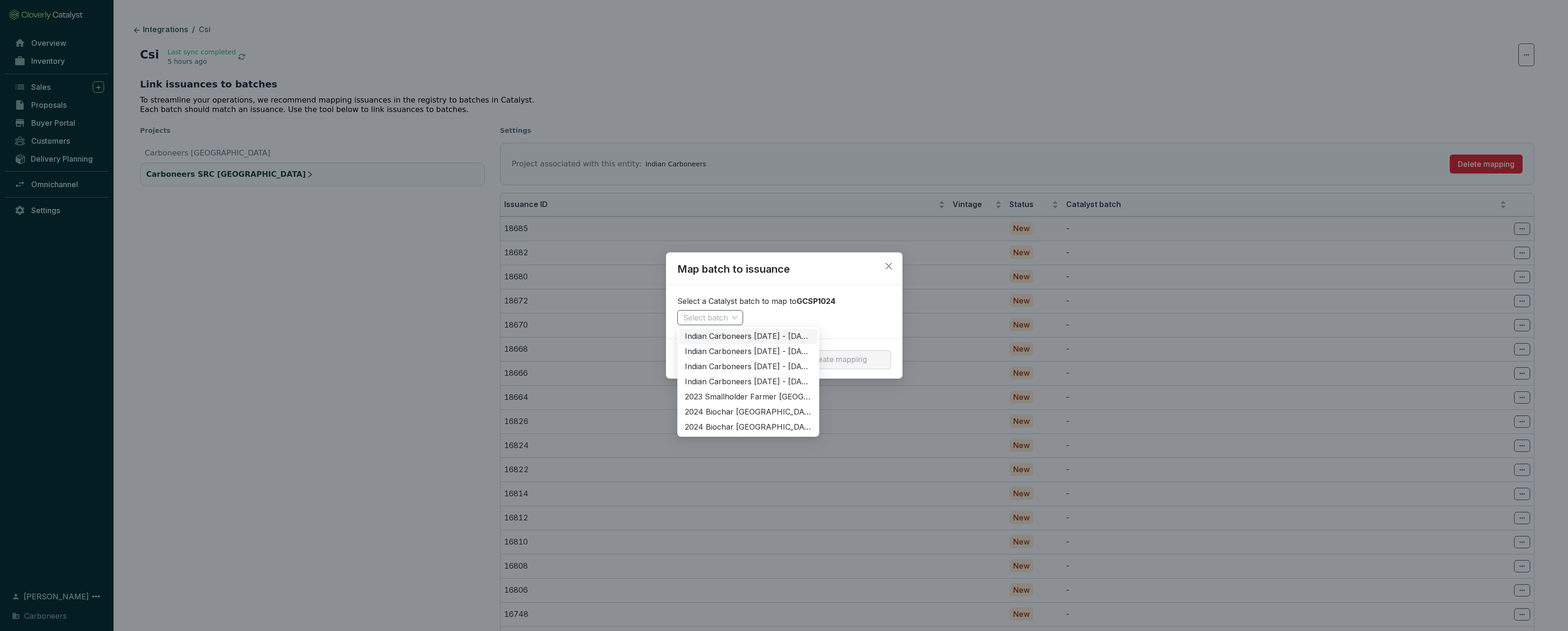
click at [729, 319] on span at bounding box center [710, 318] width 54 height 14
click at [754, 333] on div "Indian Carboneers 2025 - 2025" at bounding box center [748, 336] width 127 height 10
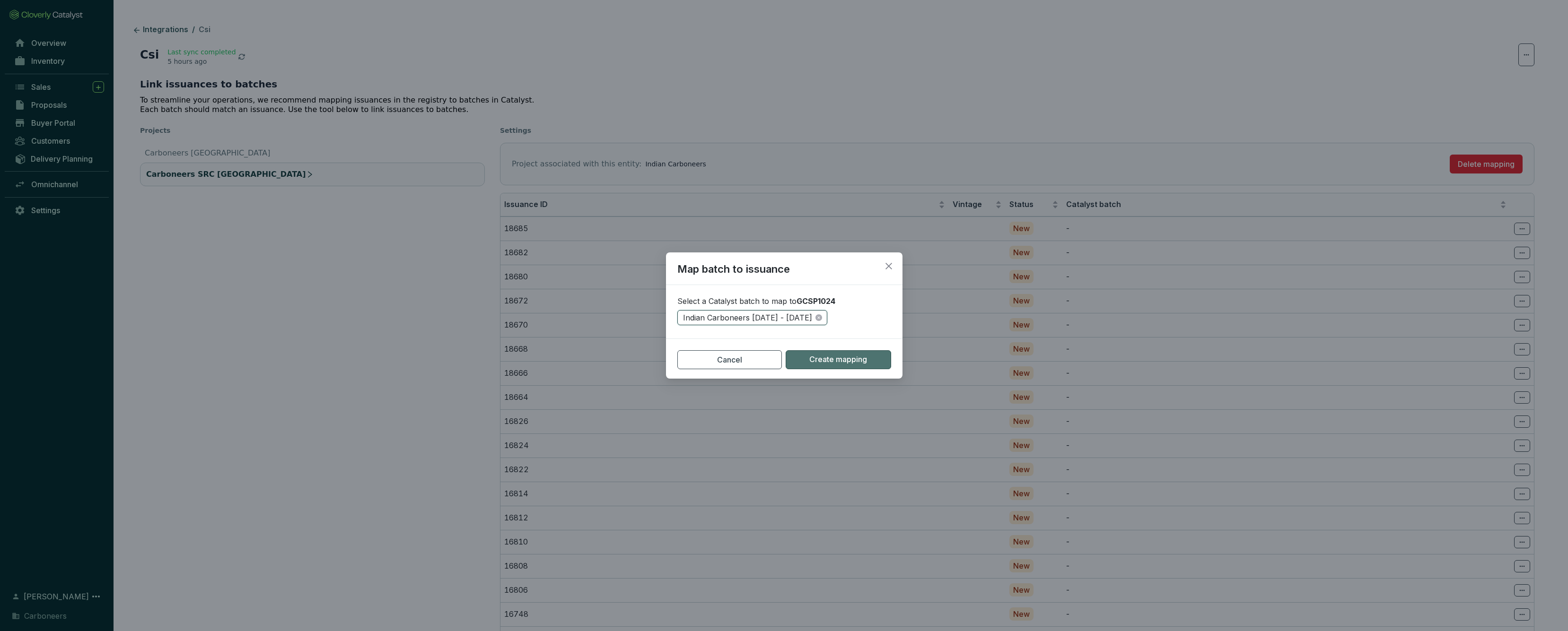
click at [839, 360] on span "Create mapping" at bounding box center [838, 360] width 58 height 10
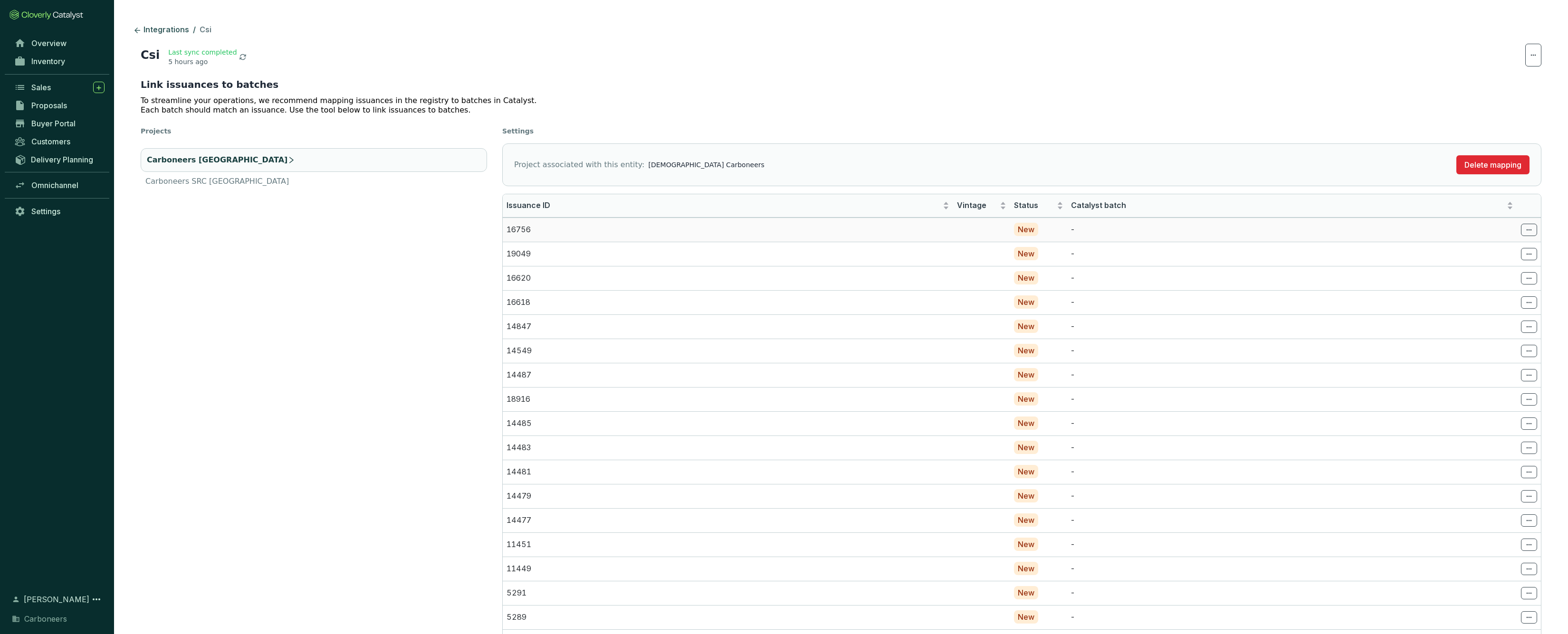
click at [570, 229] on p "16756" at bounding box center [728, 230] width 443 height 10
click at [247, 180] on li "Carboneers SRC India" at bounding box center [314, 182] width 346 height 12
click at [584, 248] on p "18682" at bounding box center [728, 252] width 443 height 10
click at [563, 282] on td "18680" at bounding box center [728, 276] width 451 height 24
click at [1524, 276] on span at bounding box center [1529, 276] width 16 height 12
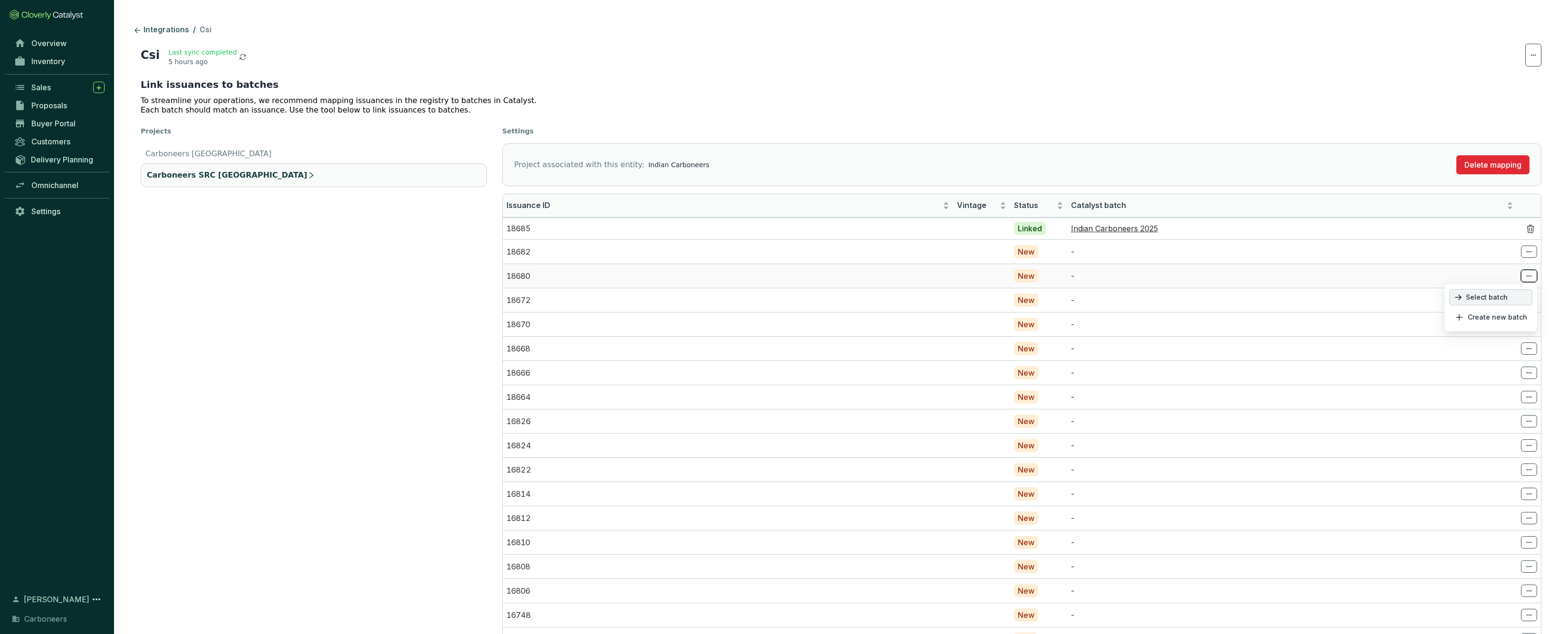
click at [1512, 294] on p "Select batch" at bounding box center [1491, 297] width 83 height 16
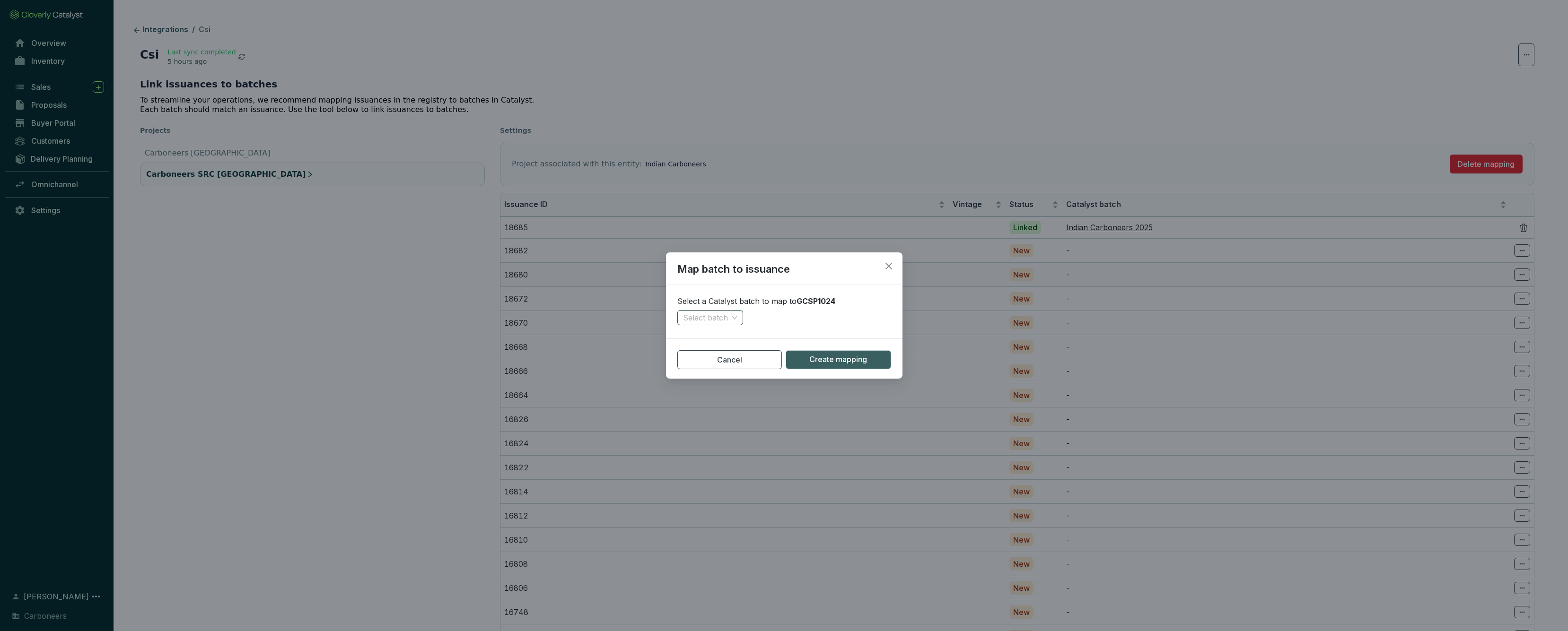
click at [730, 322] on span at bounding box center [710, 318] width 54 height 14
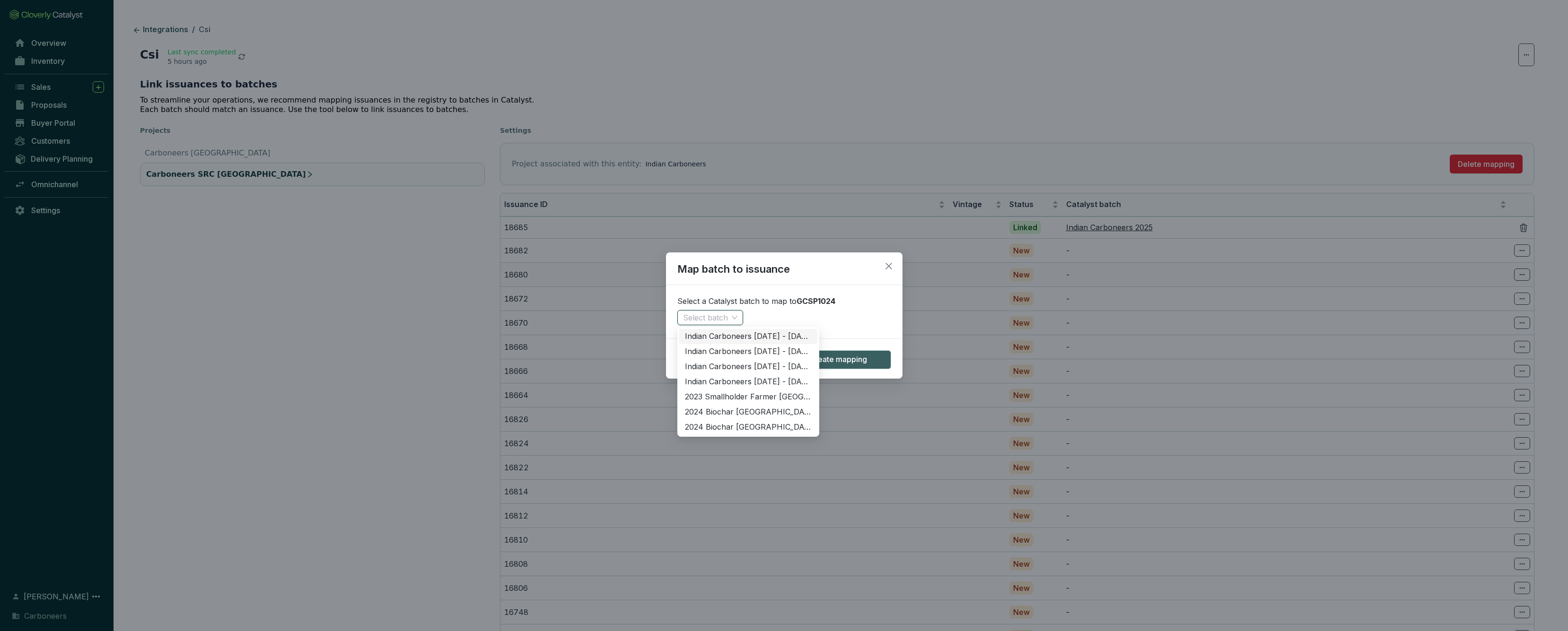
click at [730, 336] on div "Indian Carboneers 2025 - 2025" at bounding box center [748, 336] width 127 height 10
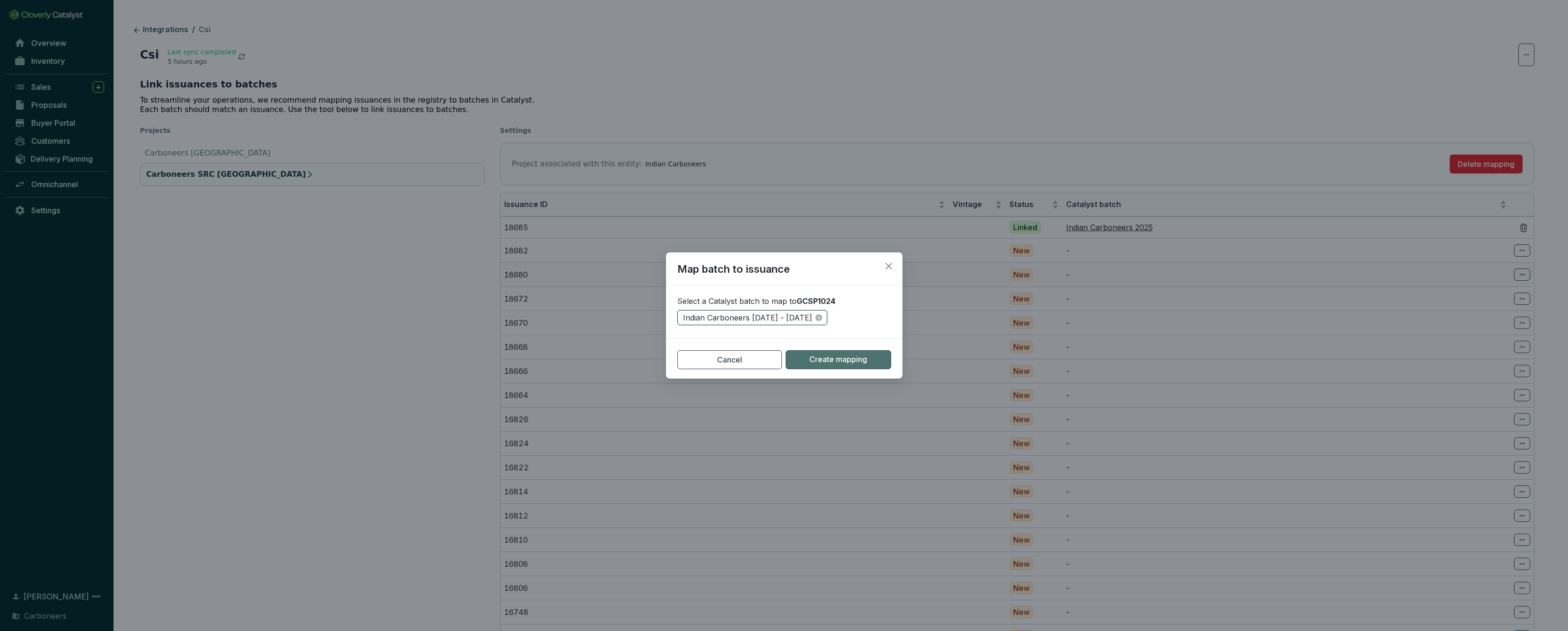
click at [827, 363] on span "Create mapping" at bounding box center [838, 360] width 58 height 10
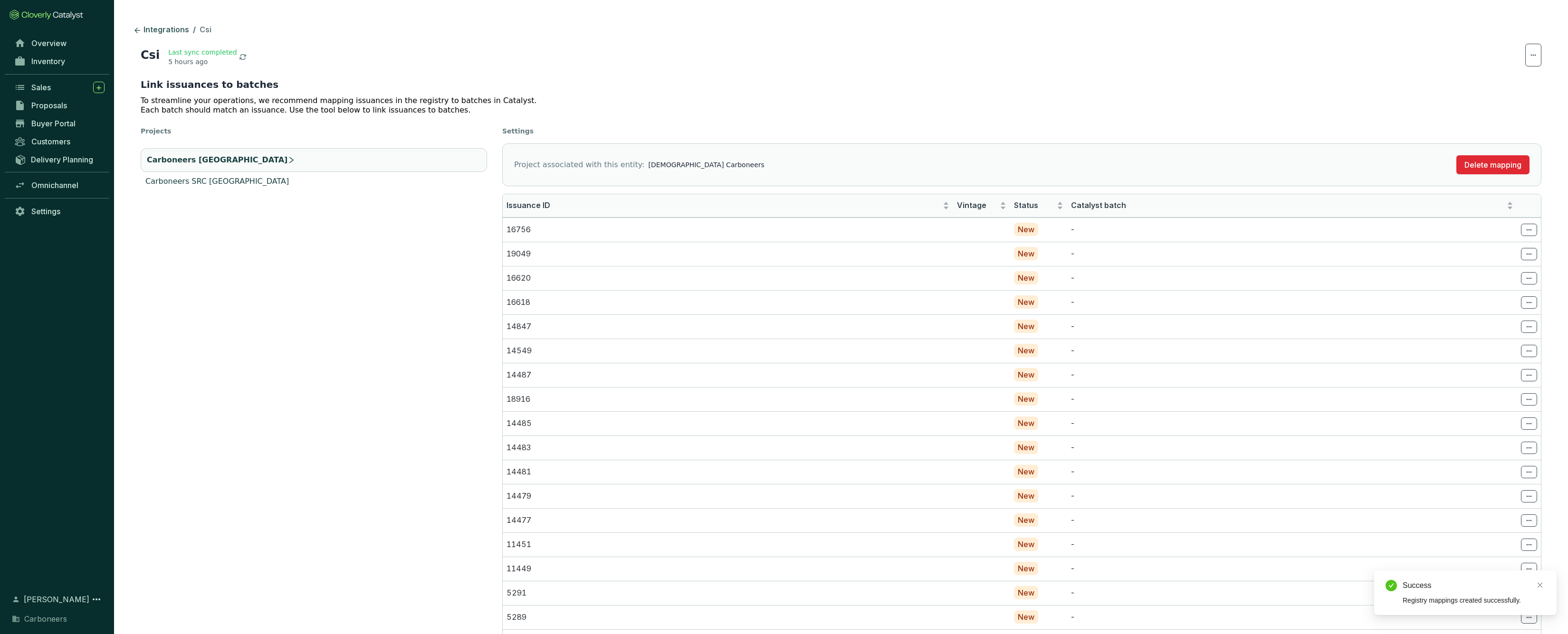
click at [295, 185] on li "Carboneers SRC India" at bounding box center [314, 182] width 346 height 12
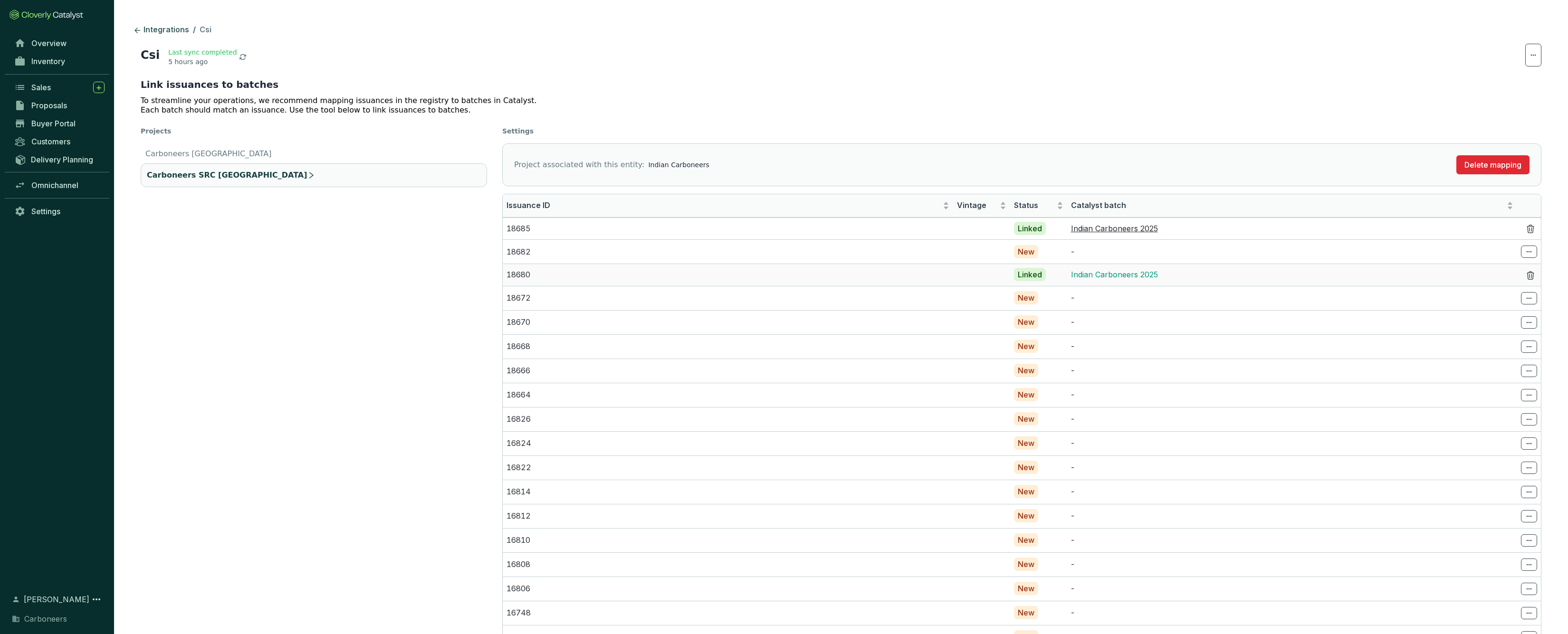
click at [1135, 275] on link "Indian Carboneers 2025" at bounding box center [1115, 275] width 87 height 10
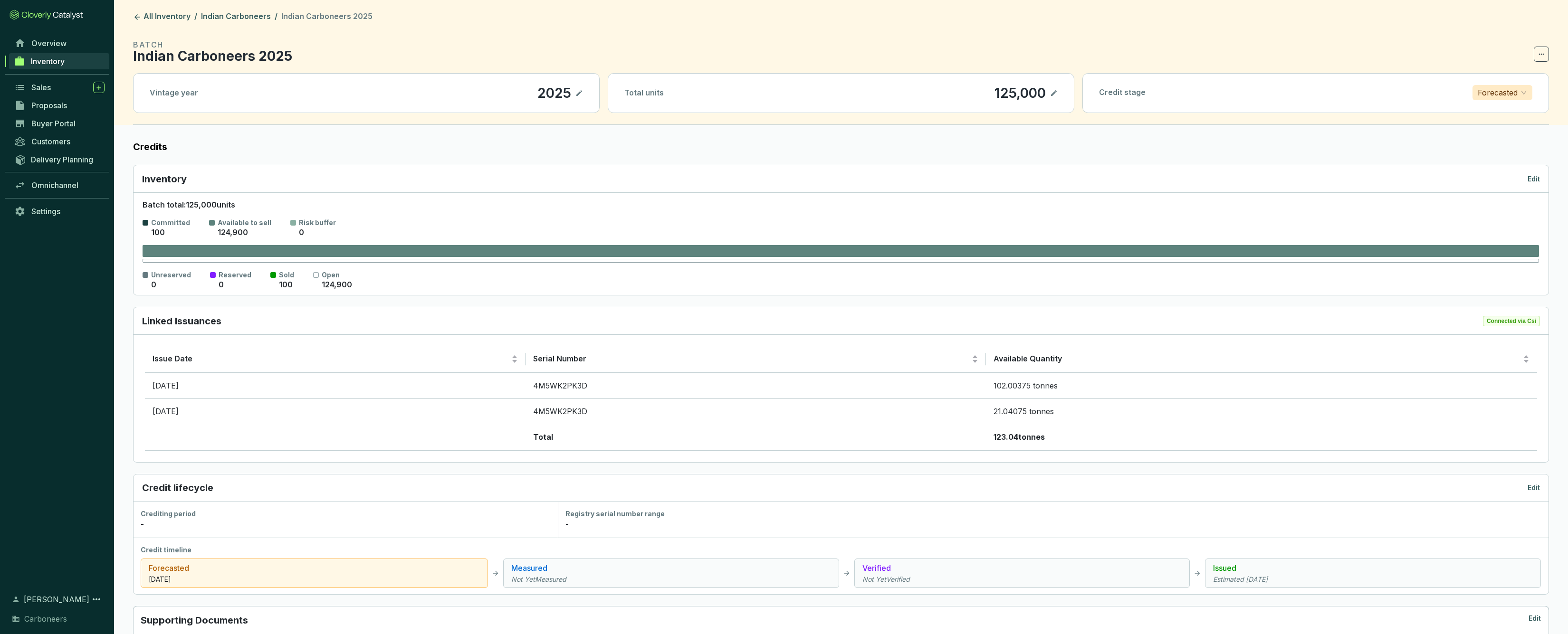
click at [48, 58] on span "Inventory" at bounding box center [48, 61] width 34 height 10
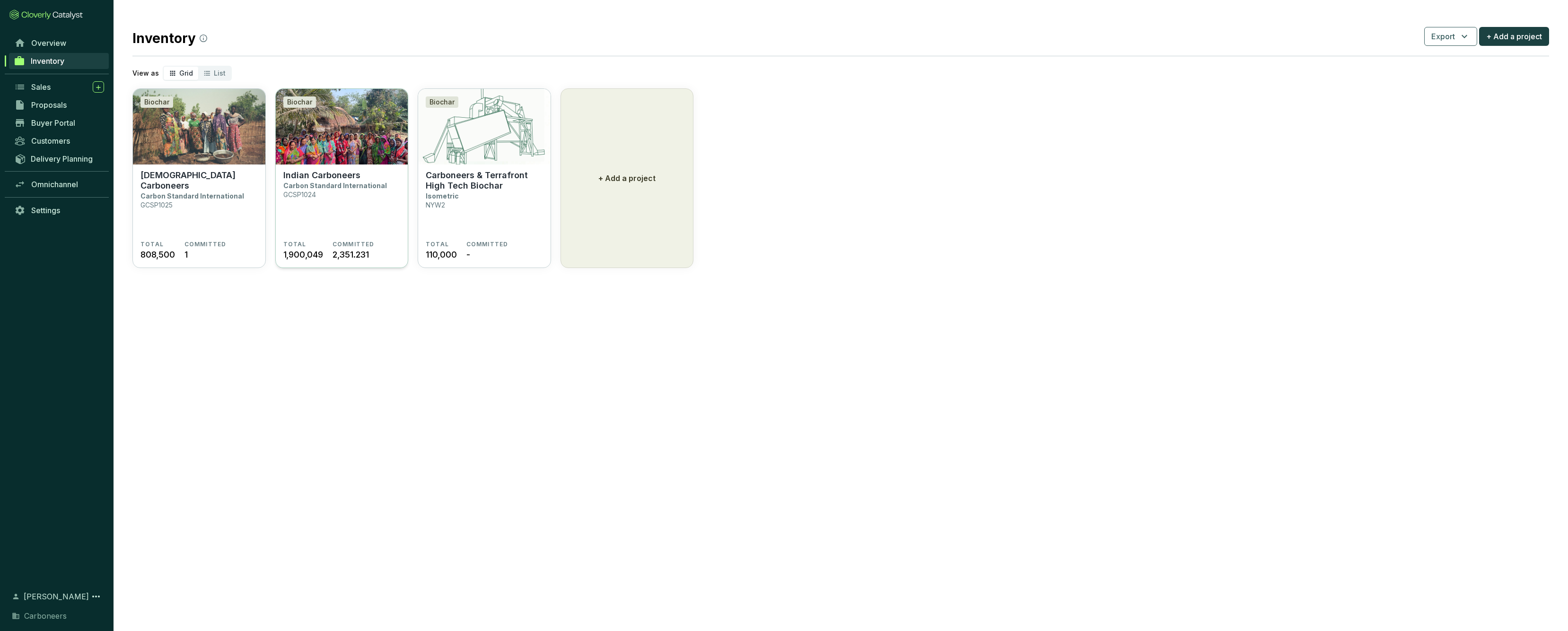
click at [340, 176] on p "Indian Carboneers" at bounding box center [321, 175] width 77 height 10
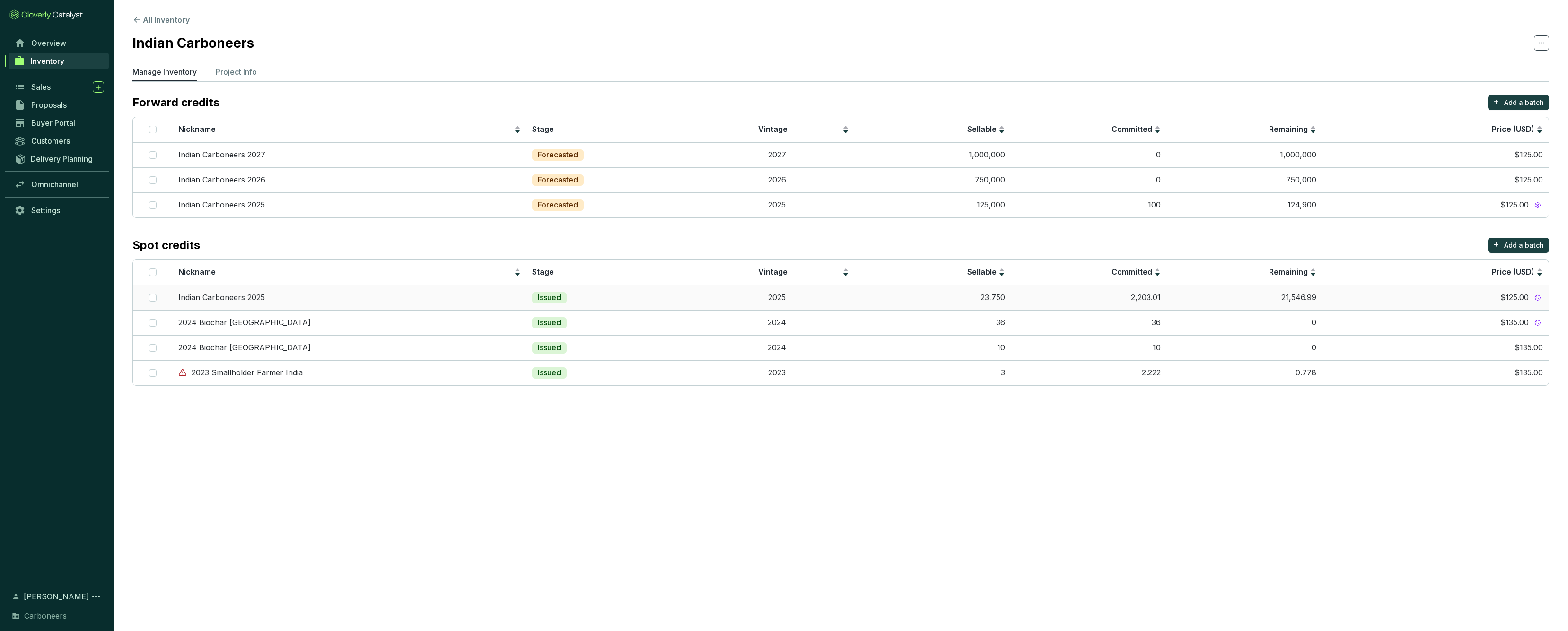
click at [1111, 298] on td "2,203.01" at bounding box center [1089, 298] width 156 height 25
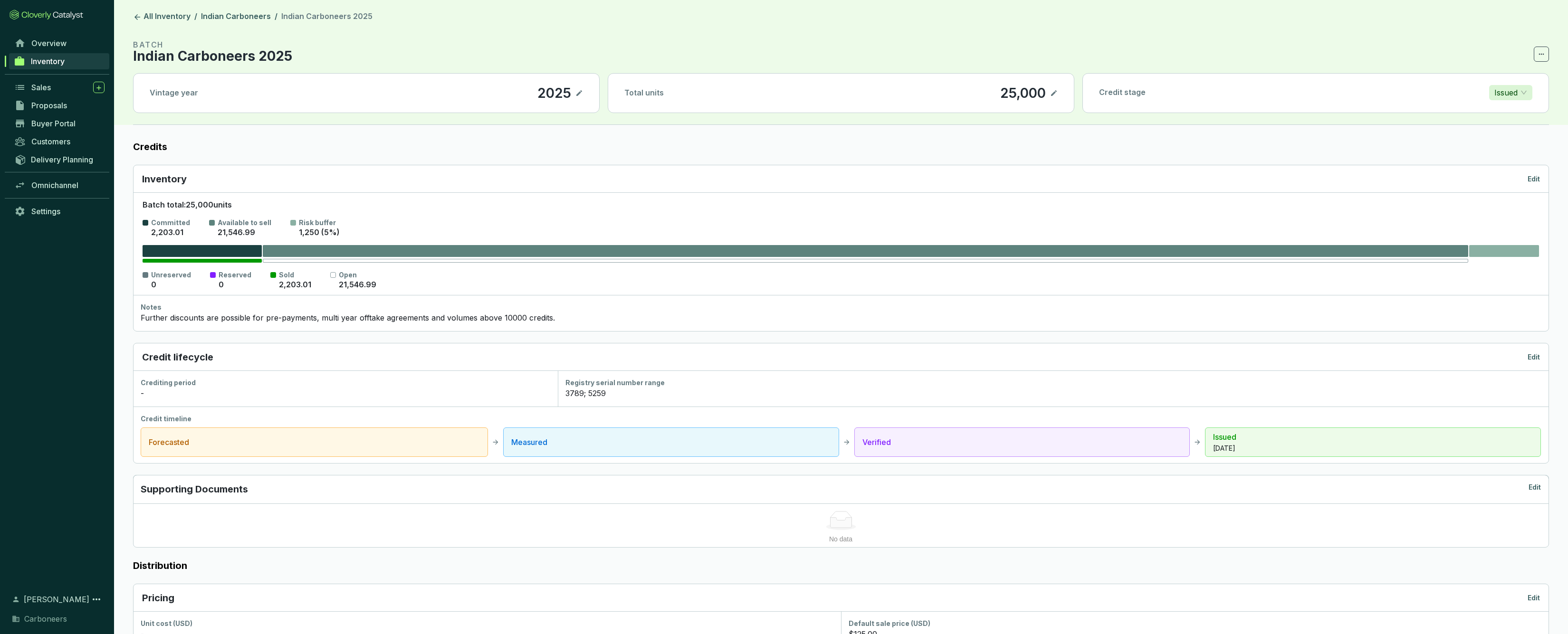
scroll to position [2, 0]
drag, startPoint x: 338, startPoint y: 284, endPoint x: 373, endPoint y: 286, distance: 35.1
click at [373, 286] on section "Unreserved 0 Reserved 0 Sold 2,203.01 Open 21,546.99" at bounding box center [841, 278] width 1397 height 20
drag, startPoint x: 338, startPoint y: 284, endPoint x: 368, endPoint y: 284, distance: 30.0
click at [368, 284] on p "21,546.99" at bounding box center [357, 283] width 37 height 10
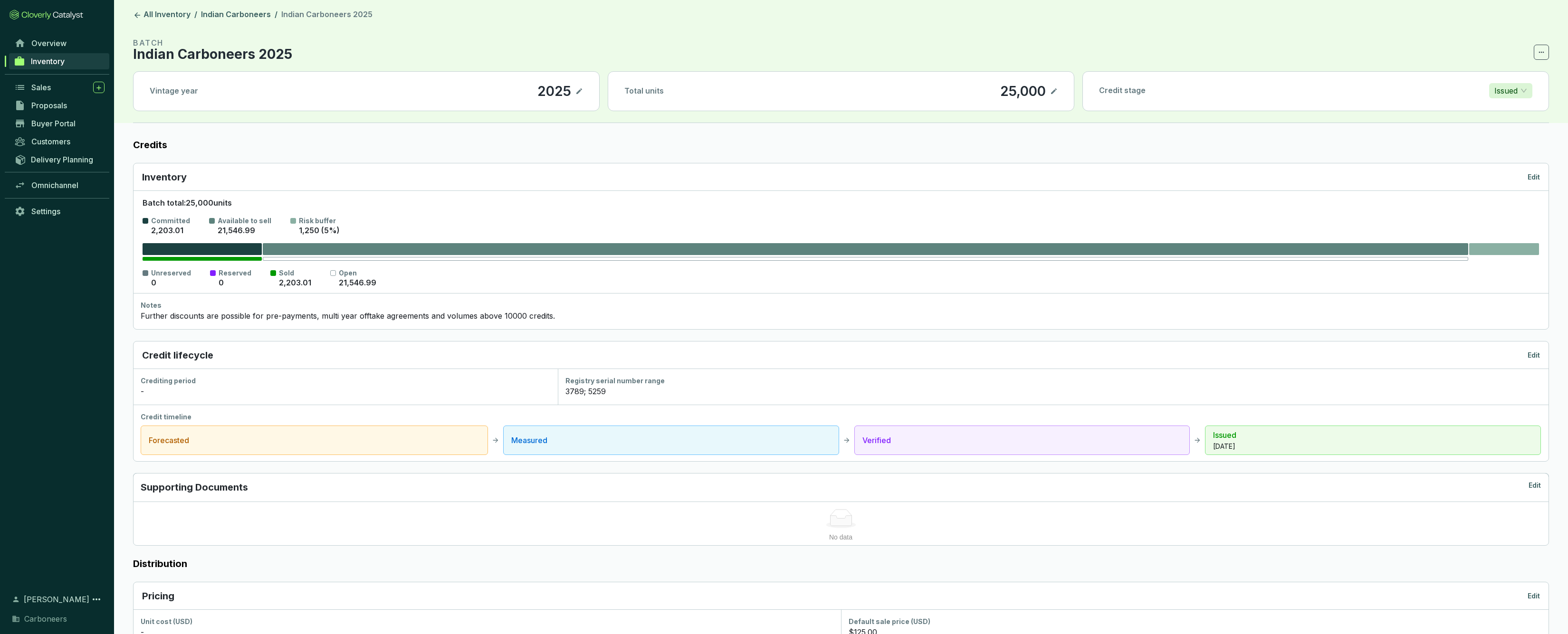
click at [398, 314] on div "Further discounts are possible for pre-payments, multi year offtake agreements …" at bounding box center [841, 315] width 1400 height 12
click at [65, 66] on link "Inventory" at bounding box center [59, 61] width 100 height 16
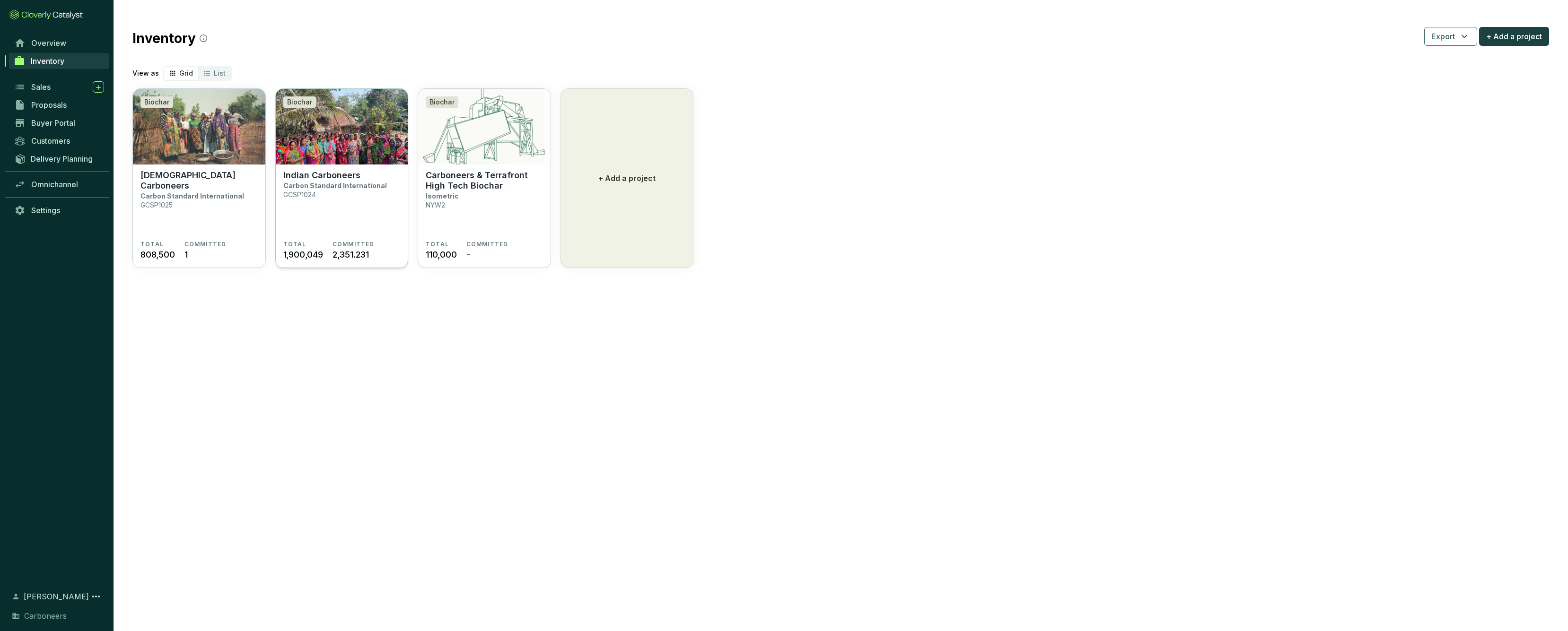
click at [353, 204] on section "Indian Carboneers Carbon Standard International GCSP1024" at bounding box center [341, 206] width 117 height 71
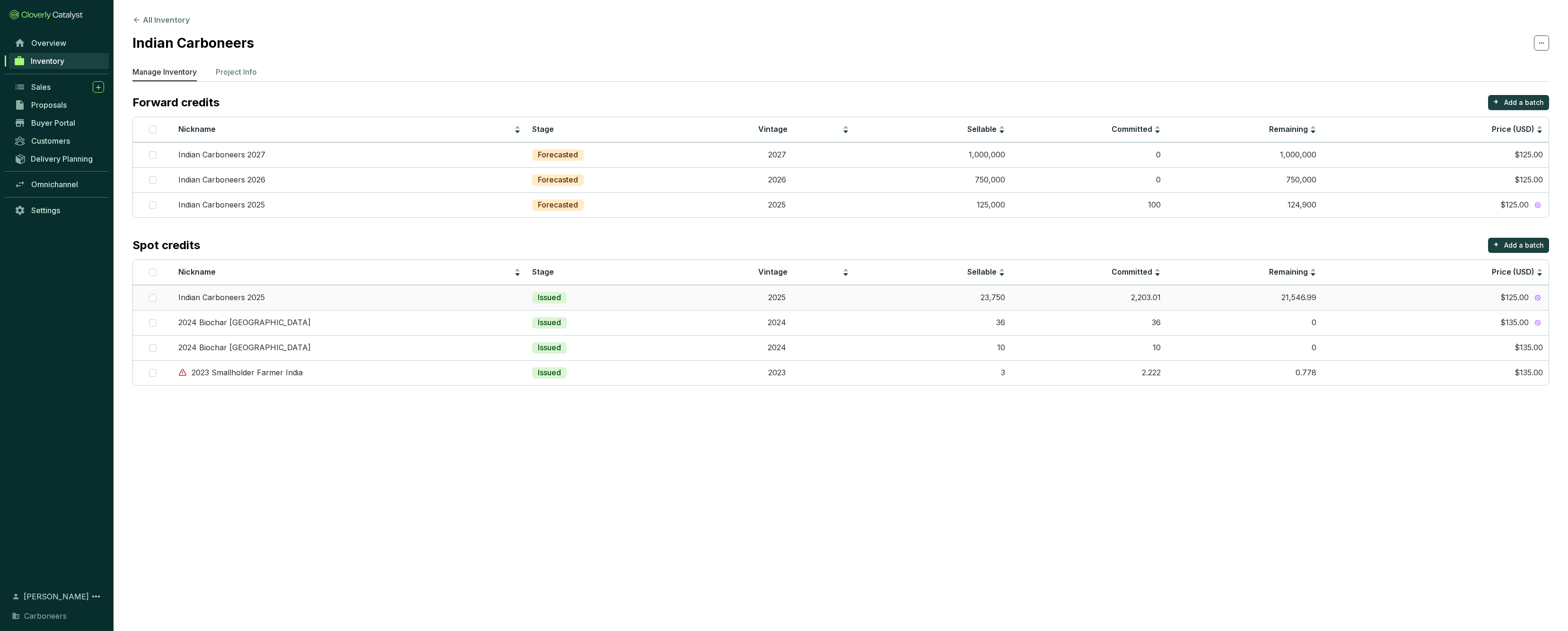
click at [486, 290] on td "Indian Carboneers 2025" at bounding box center [349, 298] width 354 height 25
